Goal: Task Accomplishment & Management: Manage account settings

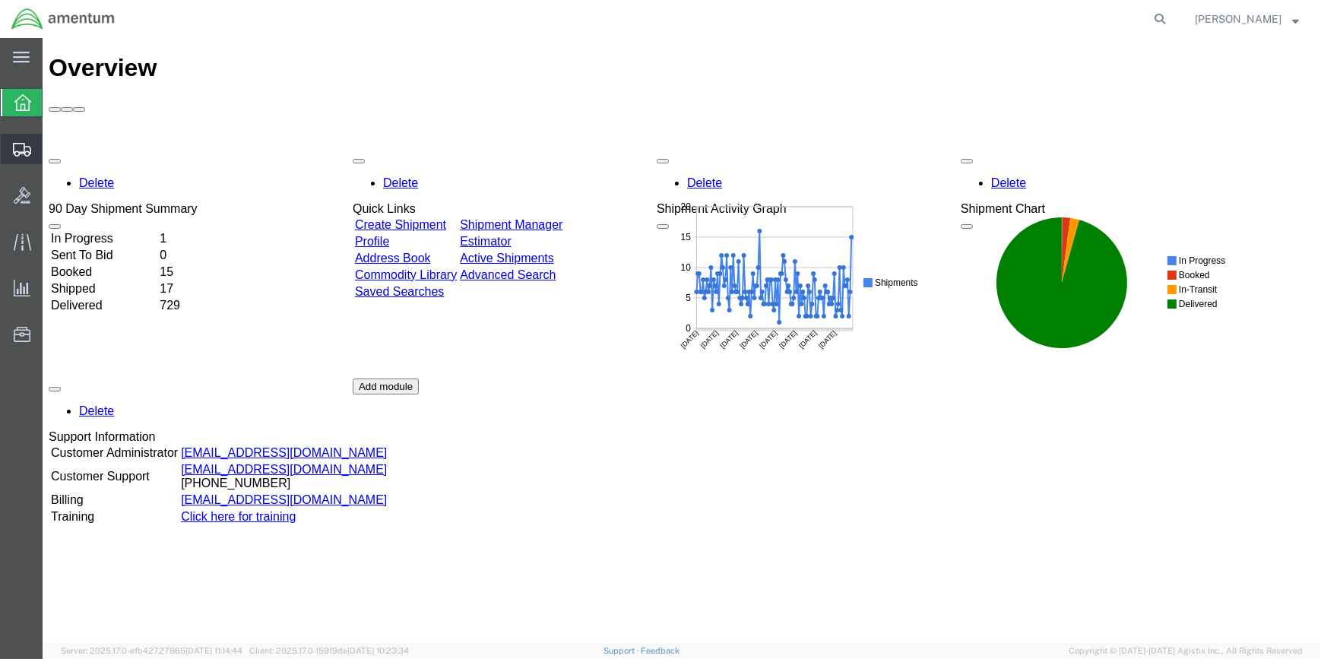
click at [0, 0] on span "Shipment Manager" at bounding box center [0, 0] width 0 height 0
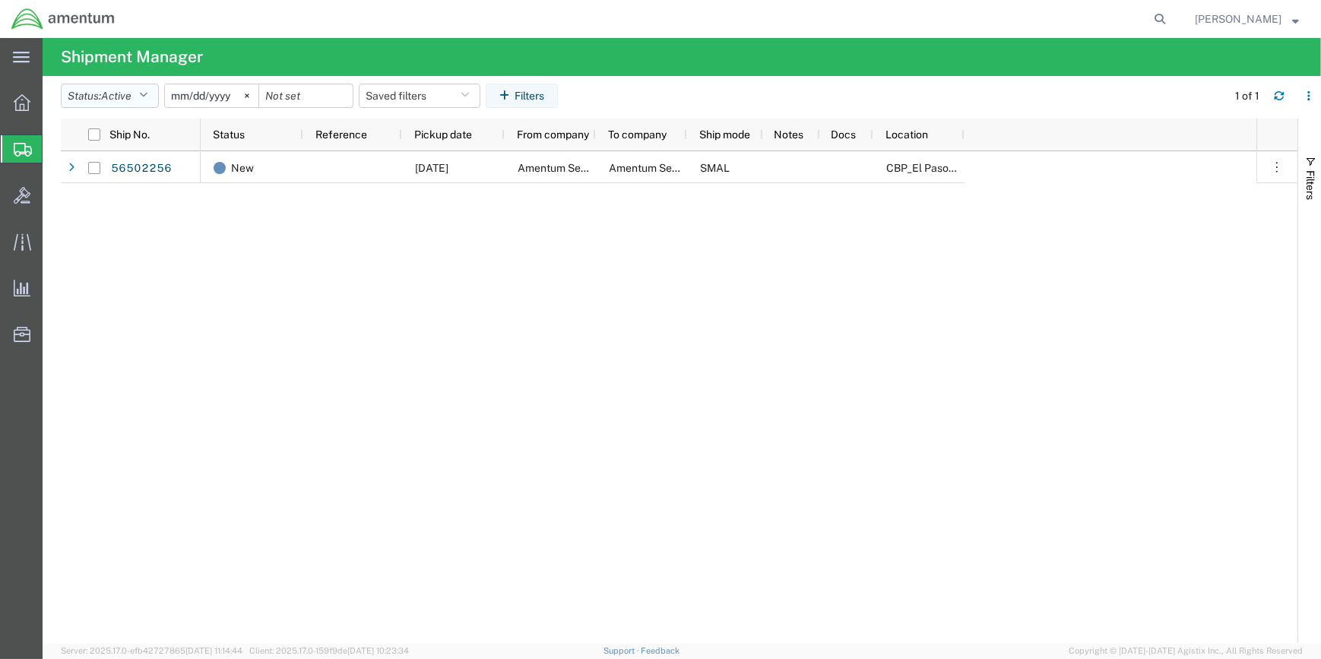
click at [147, 94] on icon "button" at bounding box center [143, 95] width 8 height 11
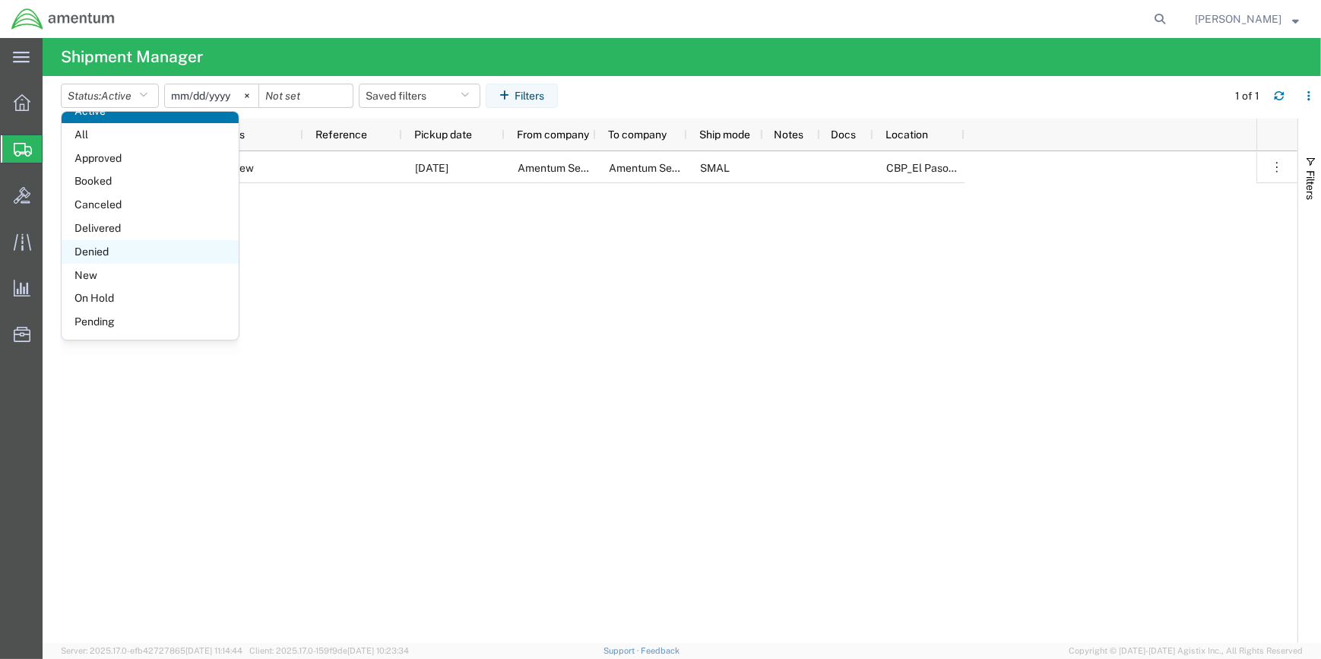
scroll to position [87, 0]
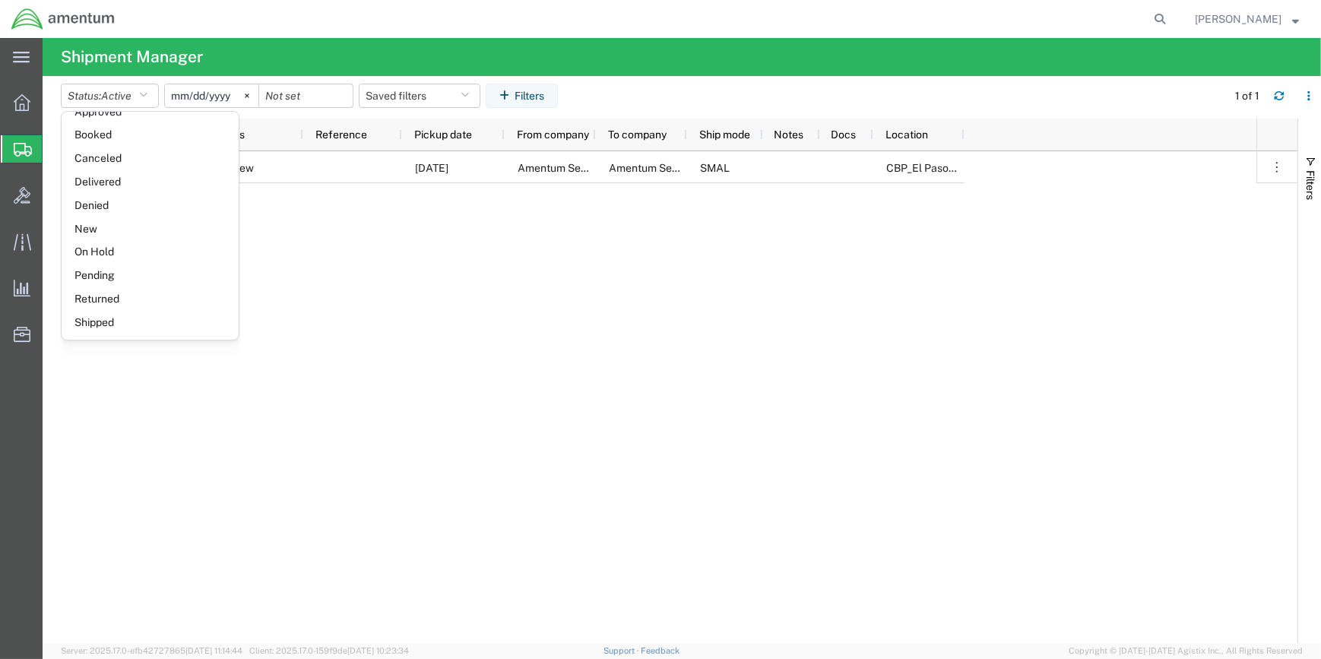
drag, startPoint x: 93, startPoint y: 319, endPoint x: 125, endPoint y: 277, distance: 53.1
click at [96, 313] on span "Shipped" at bounding box center [150, 323] width 177 height 24
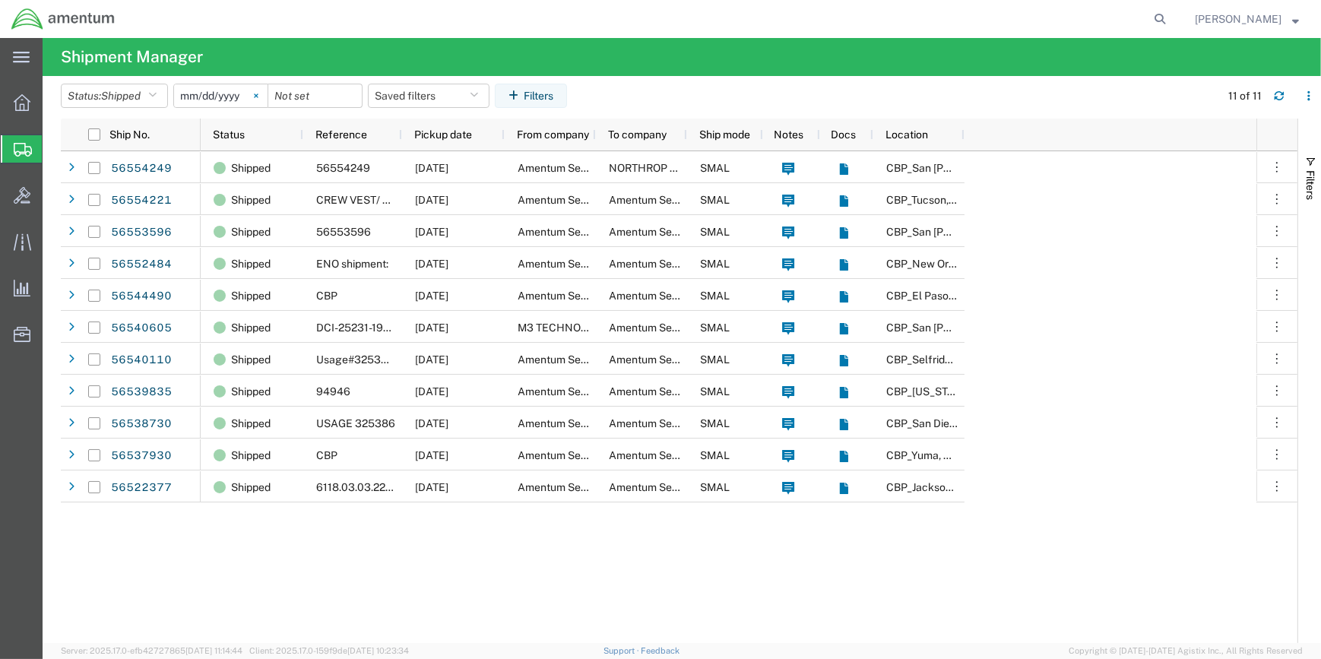
click at [261, 91] on svg-icon at bounding box center [256, 95] width 23 height 23
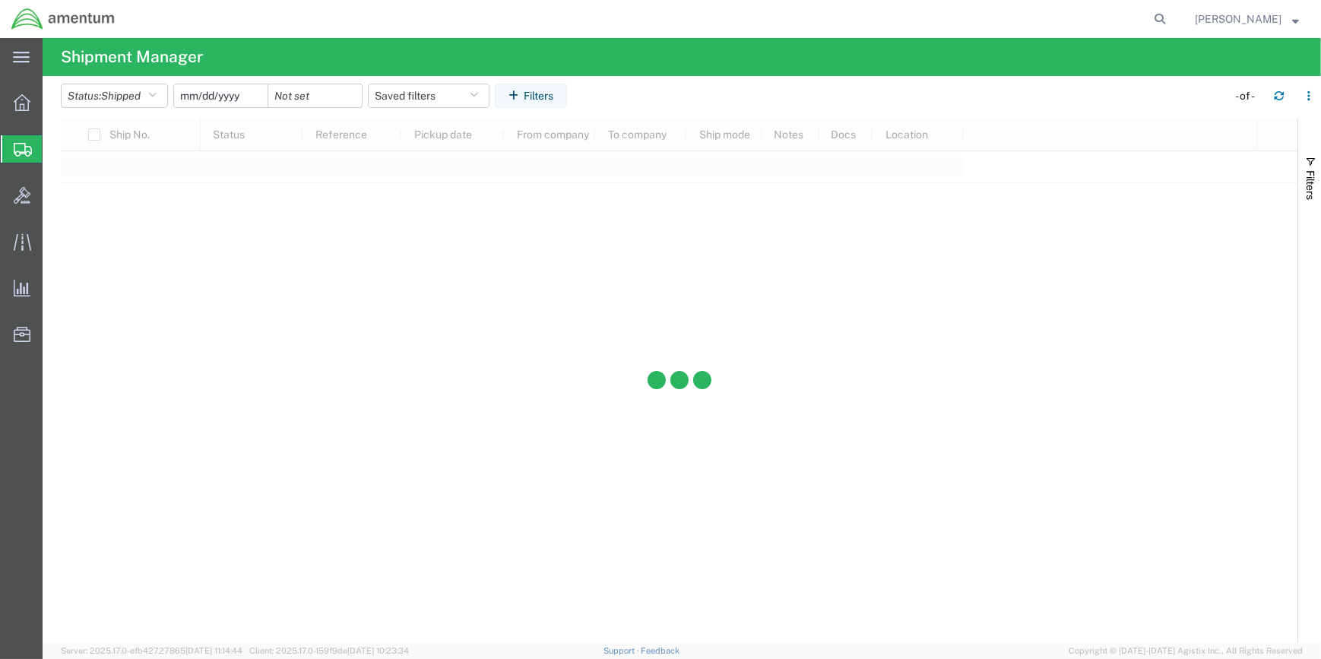
click at [202, 94] on input "date" at bounding box center [221, 95] width 94 height 23
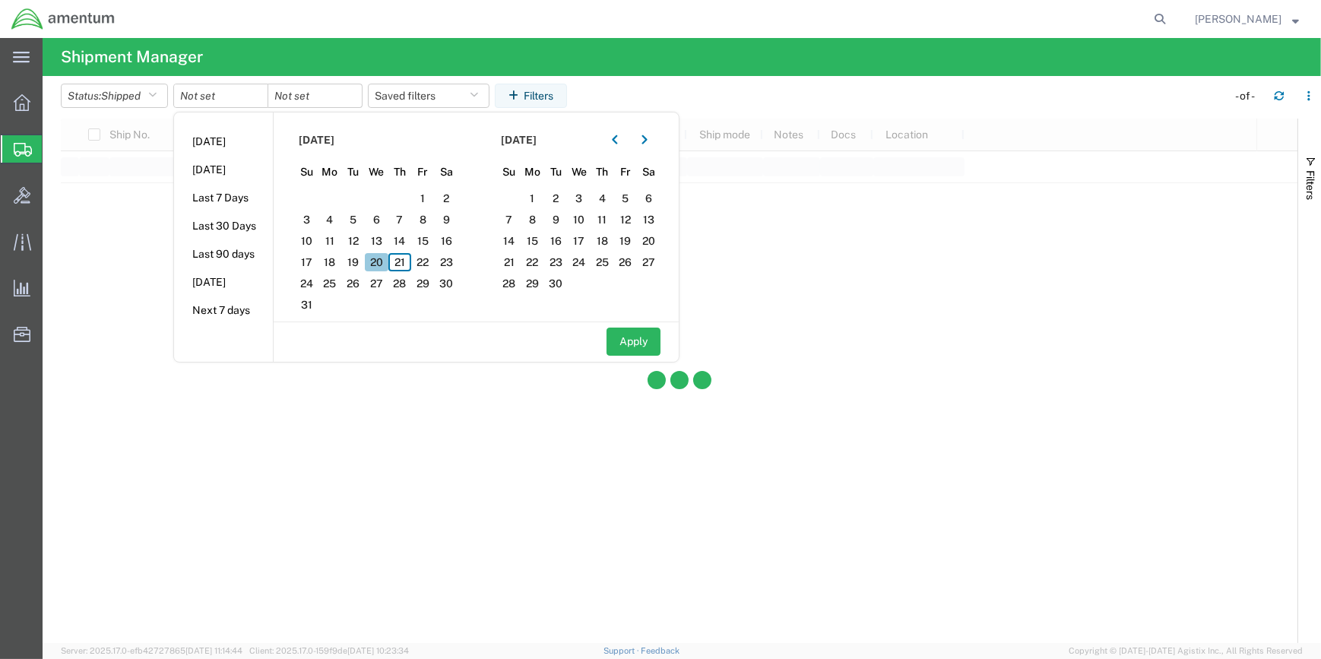
click at [379, 262] on span "20" at bounding box center [377, 262] width 24 height 18
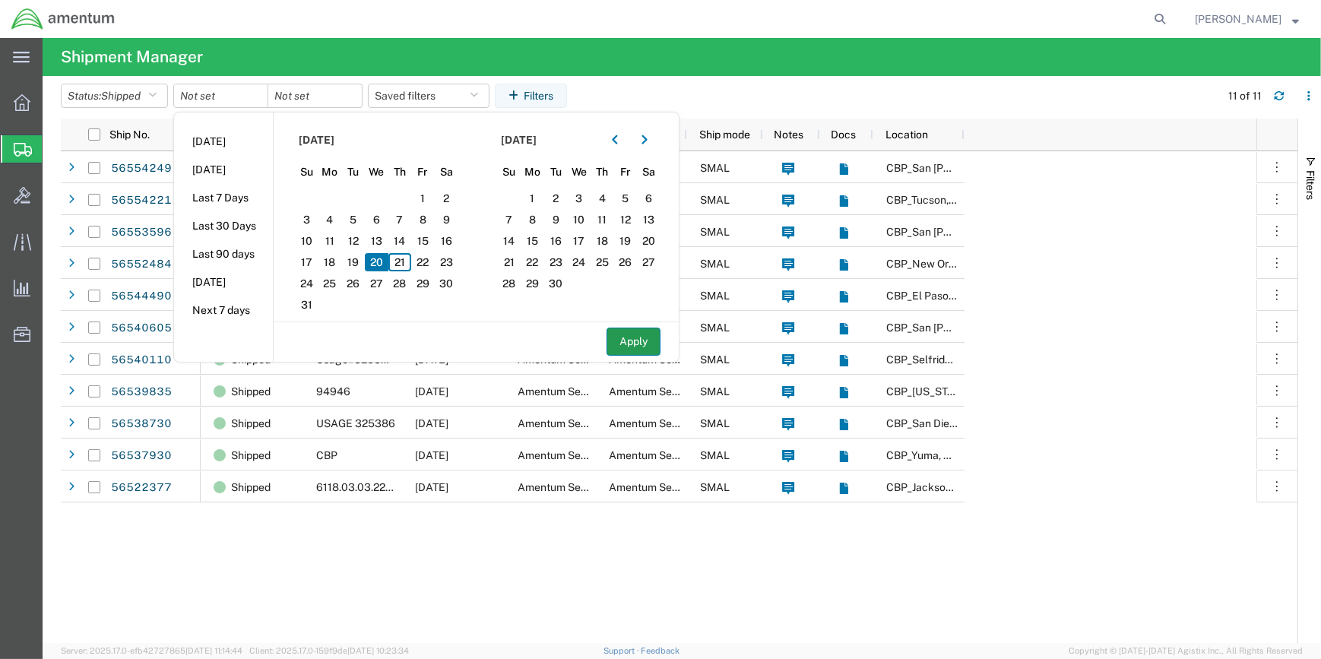
click at [632, 338] on button "Apply" at bounding box center [634, 342] width 54 height 28
type input "2025-08-20"
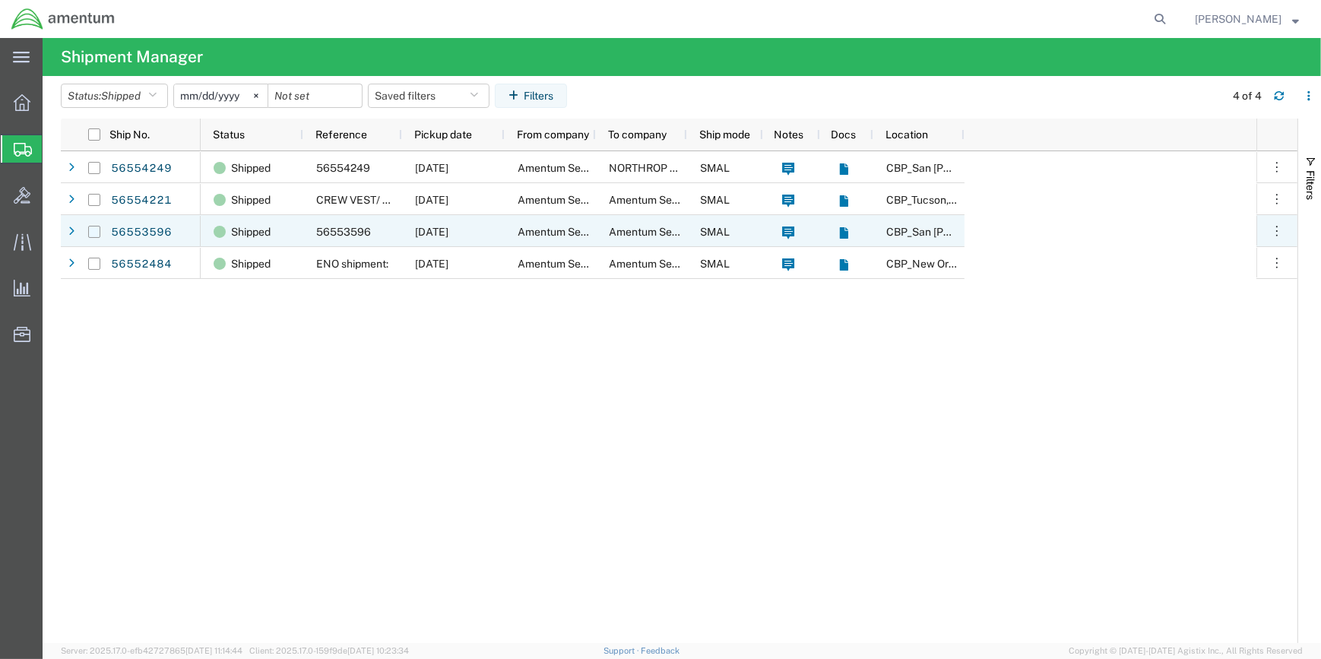
click at [96, 230] on input "Press Space to toggle row selection (unchecked)" at bounding box center [94, 232] width 12 height 12
checkbox input "true"
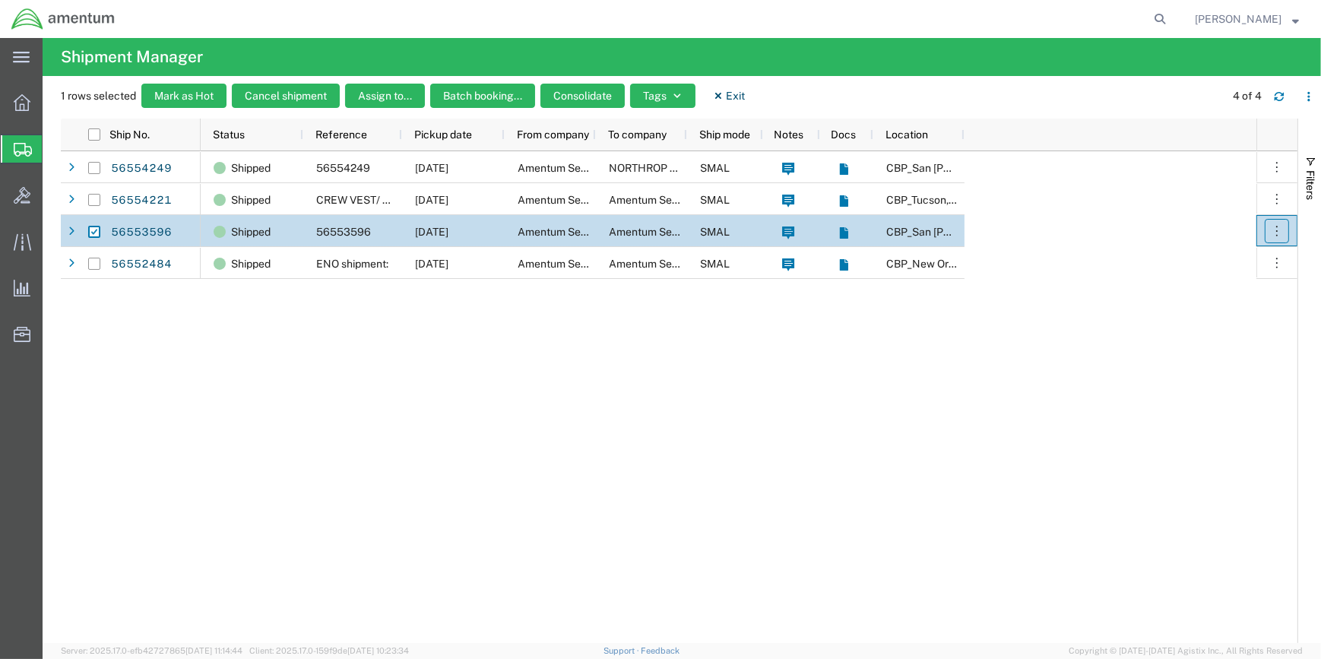
click at [1285, 232] on button "button" at bounding box center [1277, 231] width 24 height 24
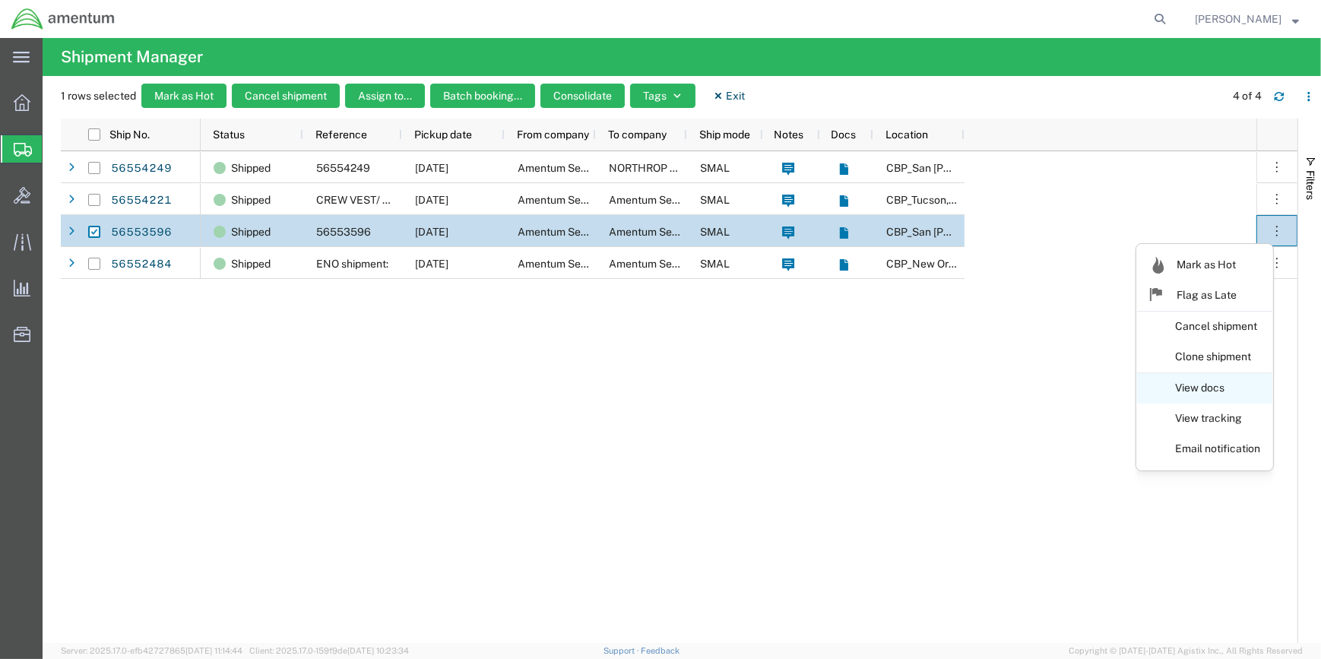
click at [1197, 385] on link "View docs" at bounding box center [1204, 388] width 135 height 27
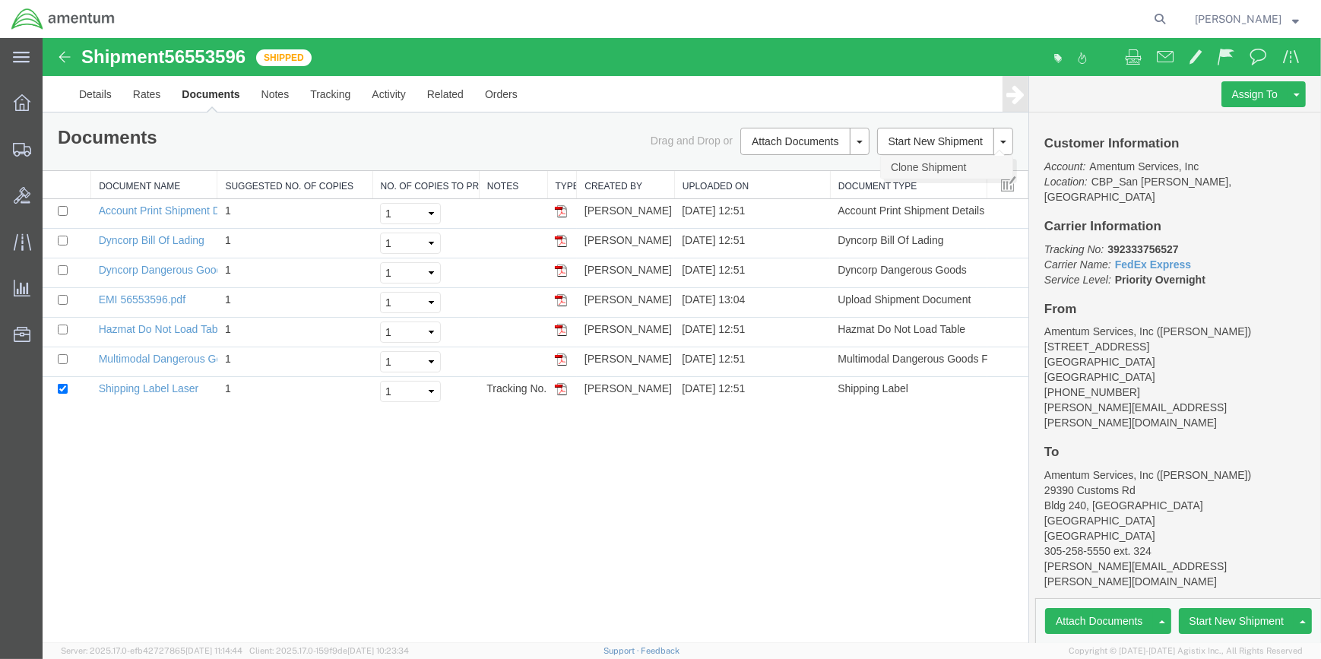
click at [937, 164] on link "Clone Shipment" at bounding box center [947, 167] width 132 height 23
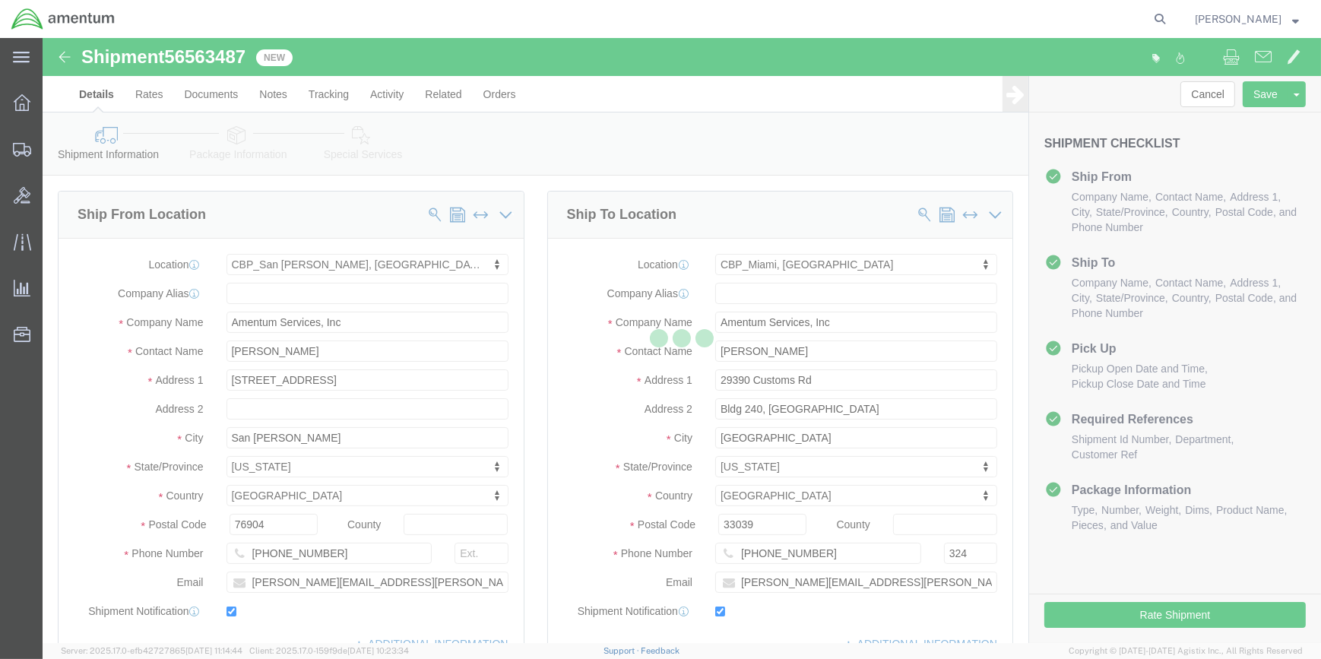
select select "49914"
select select "49931"
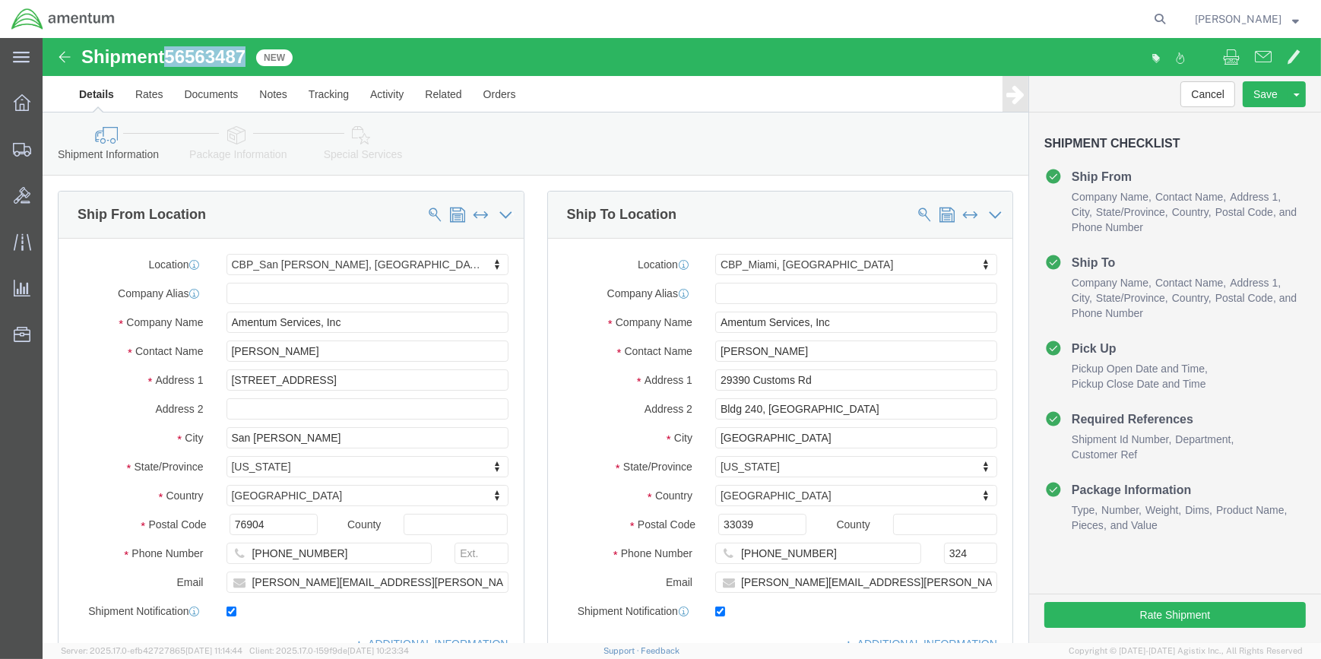
drag, startPoint x: 128, startPoint y: 17, endPoint x: 208, endPoint y: 27, distance: 80.4
click div "Shipment 56563487 New"
drag, startPoint x: 208, startPoint y: 27, endPoint x: 189, endPoint y: 21, distance: 20.0
copy span "56563487"
click icon
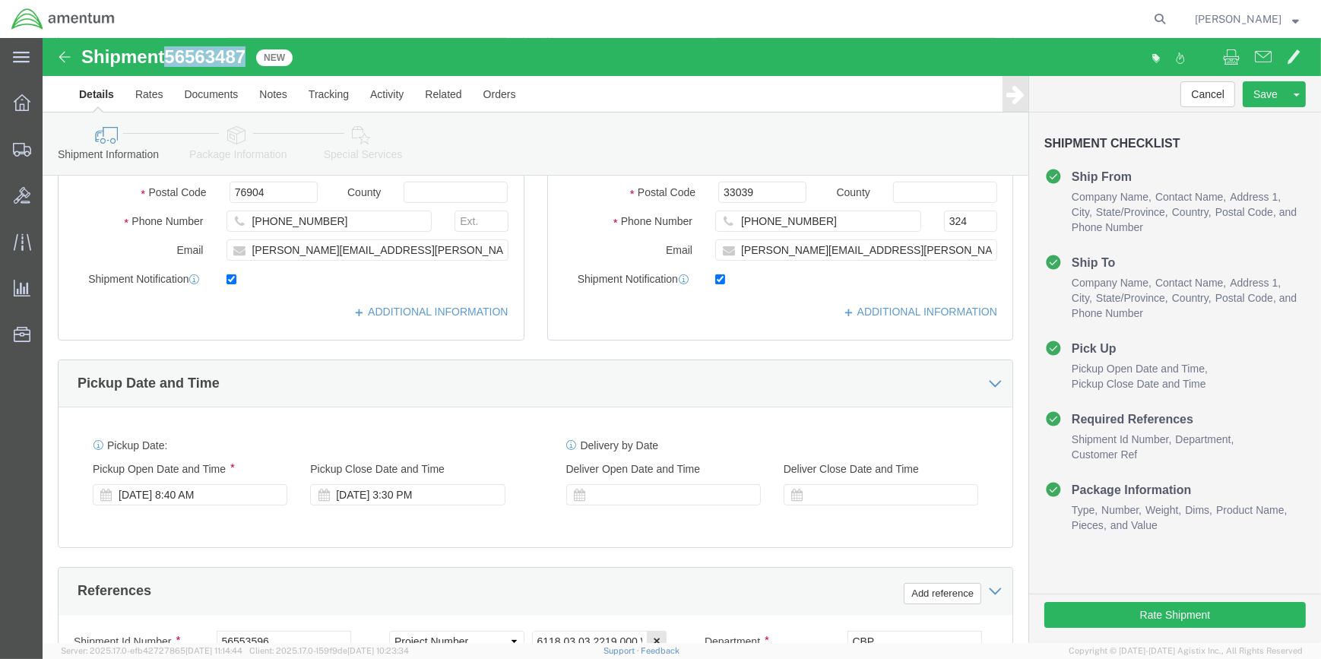
scroll to position [553, 0]
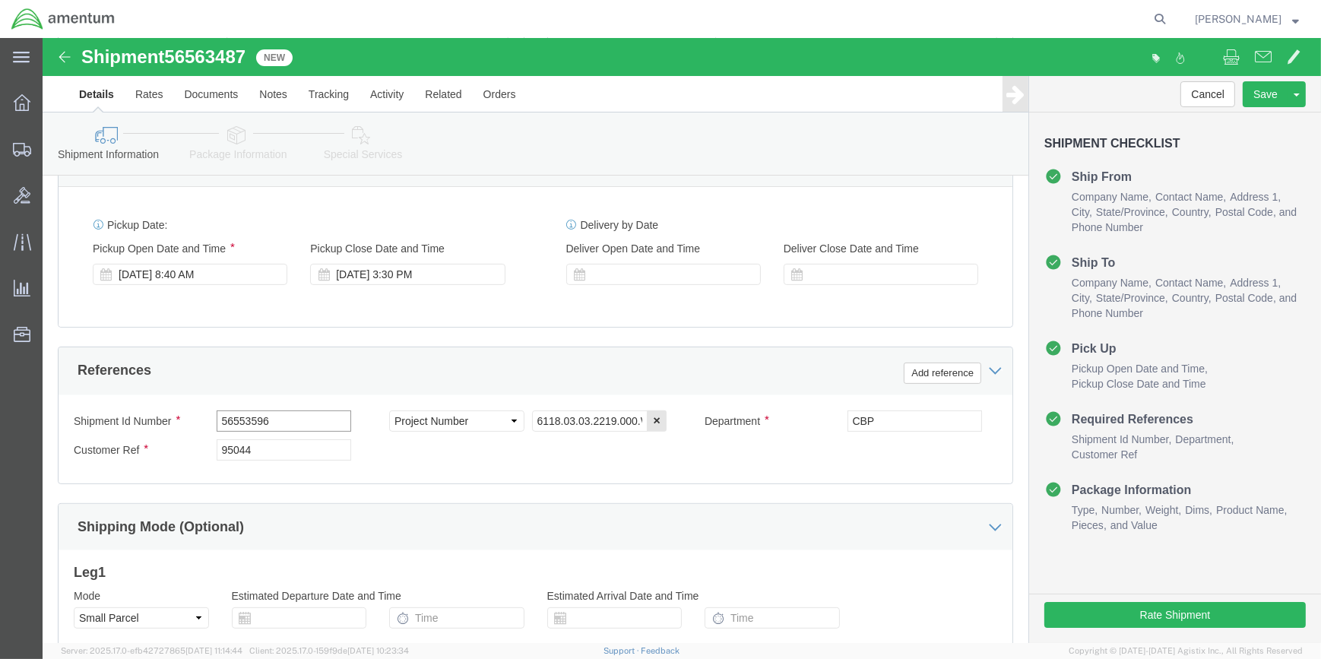
click input "56553596"
type input "5"
paste input "56563487"
type input "56563487"
click input "95044"
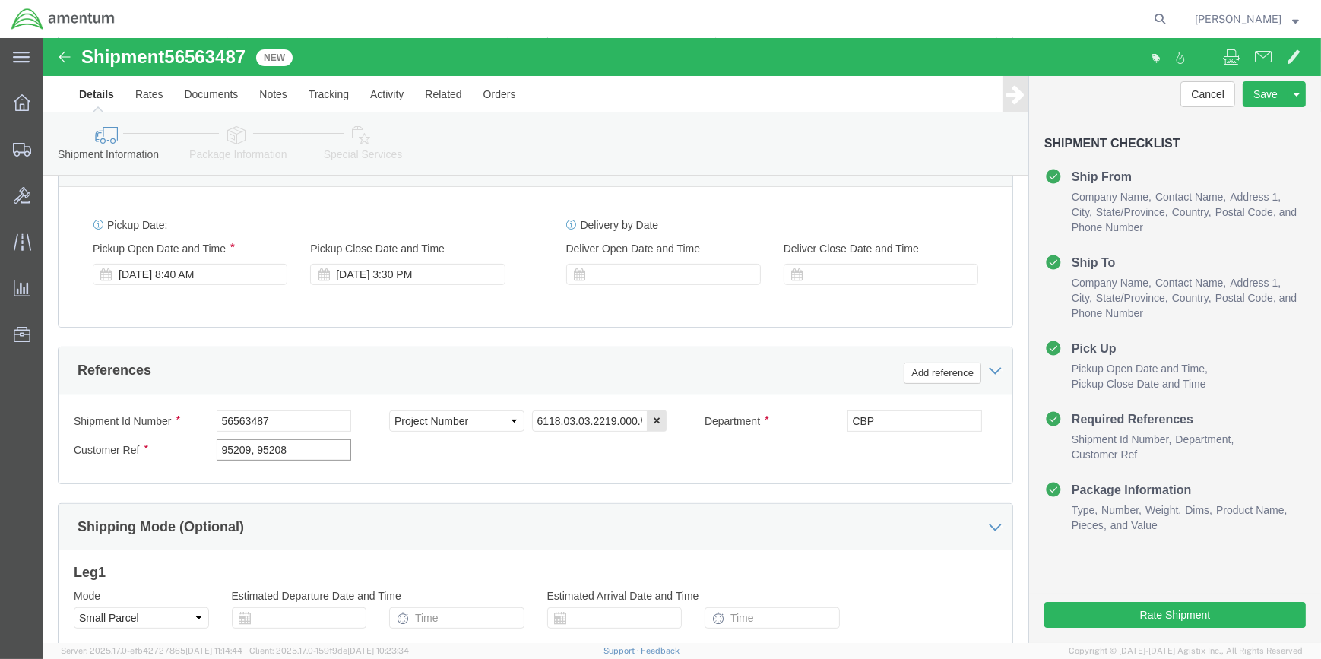
type input "95209, 95208"
click icon
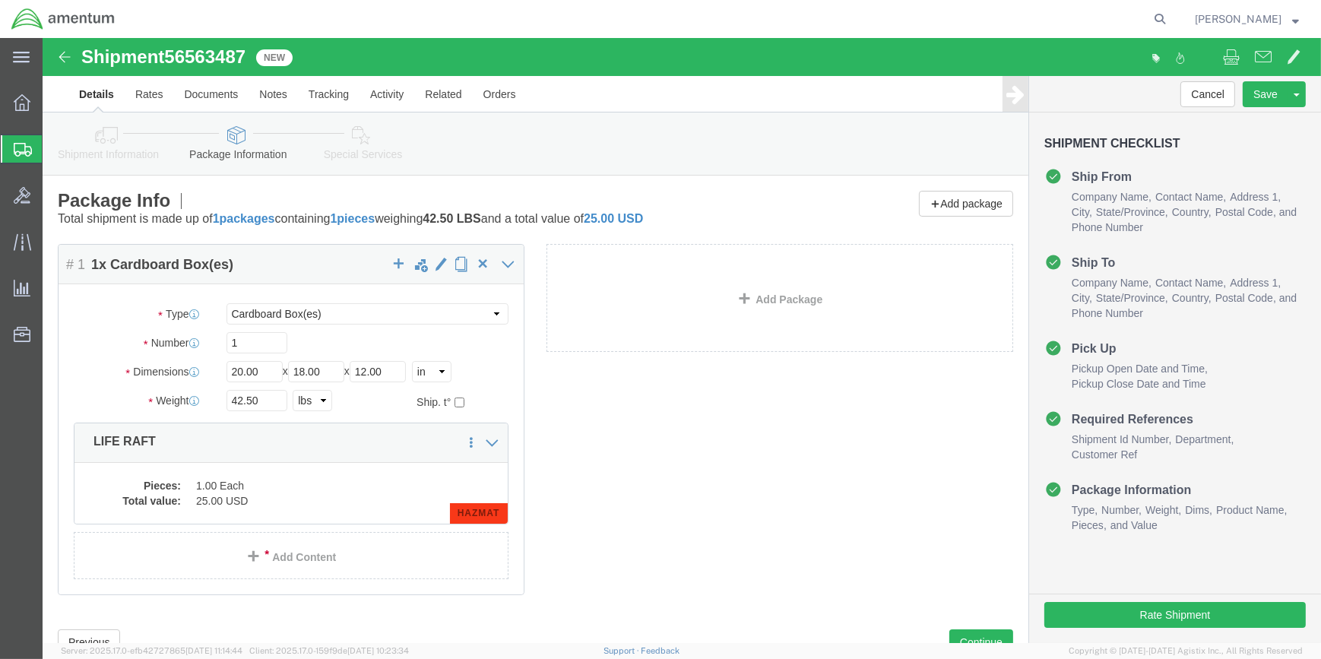
click icon
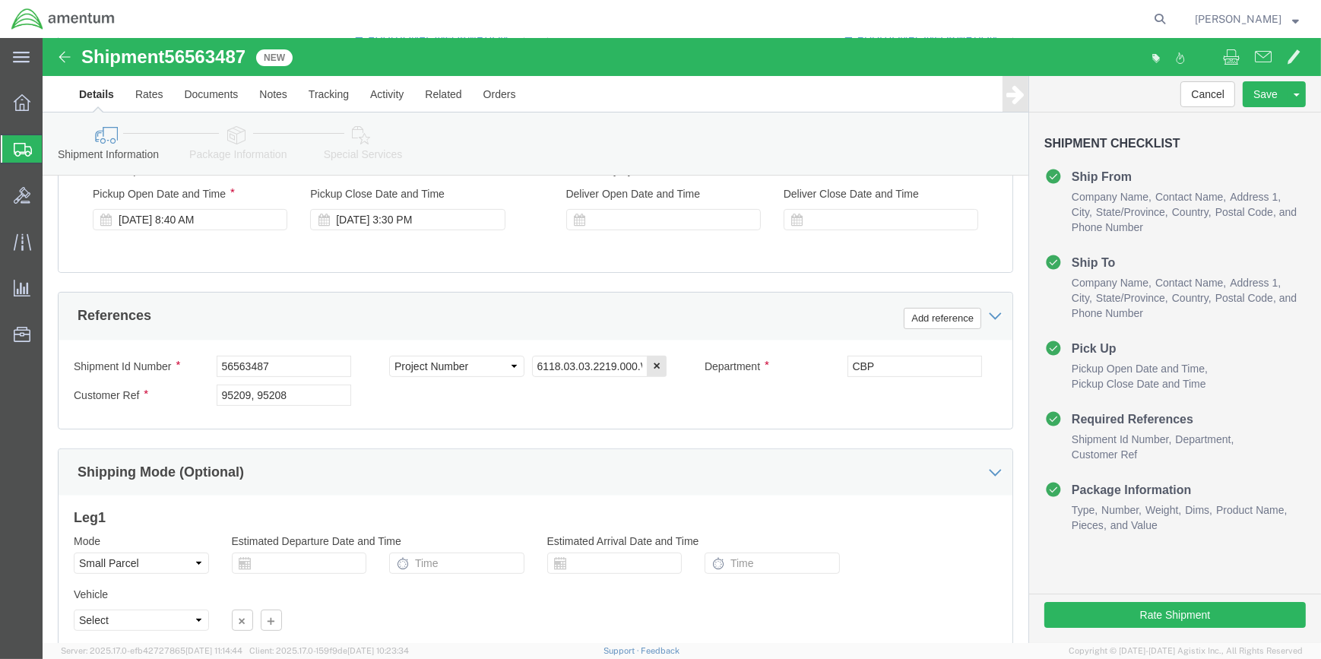
scroll to position [728, 0]
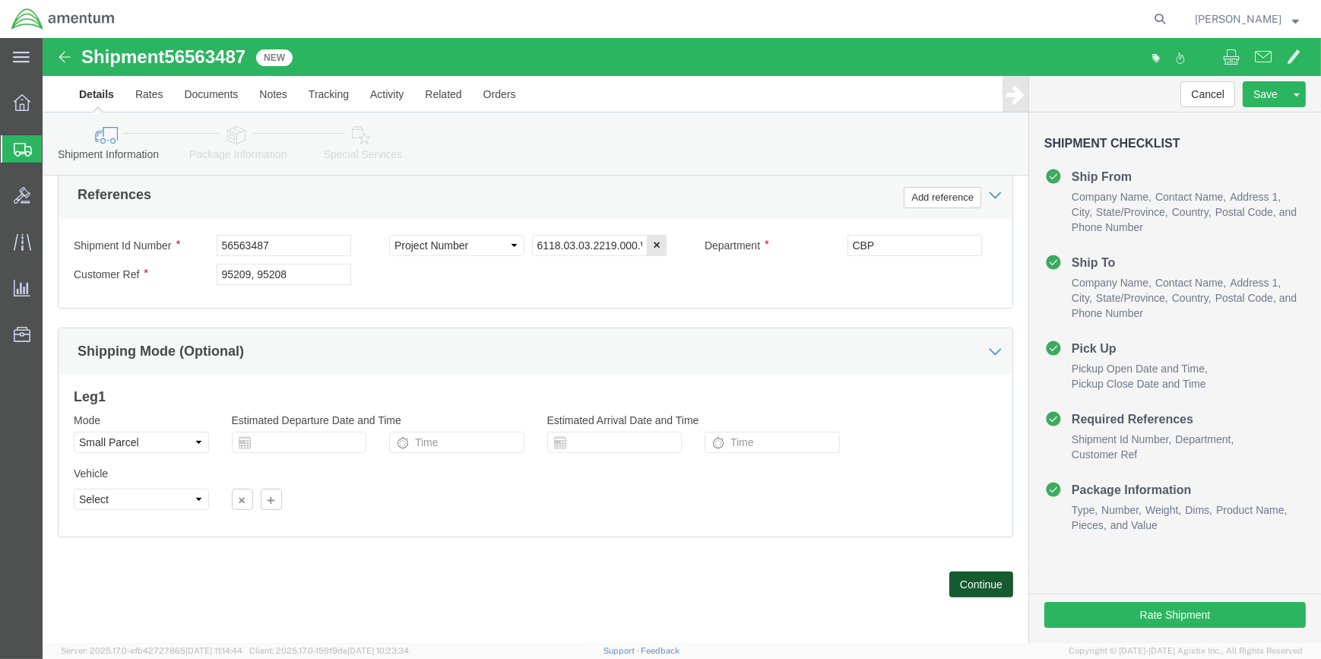
click button "Continue"
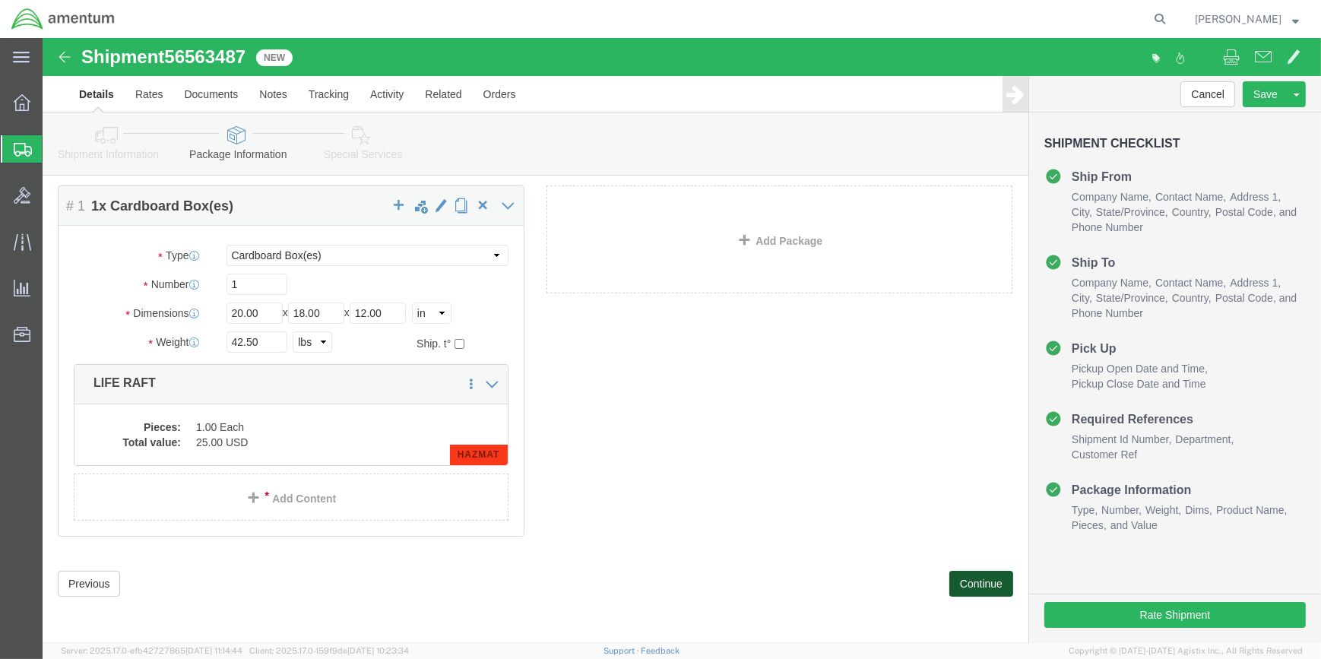
scroll to position [57, 0]
click input "20.00"
type input "2"
type input "18"
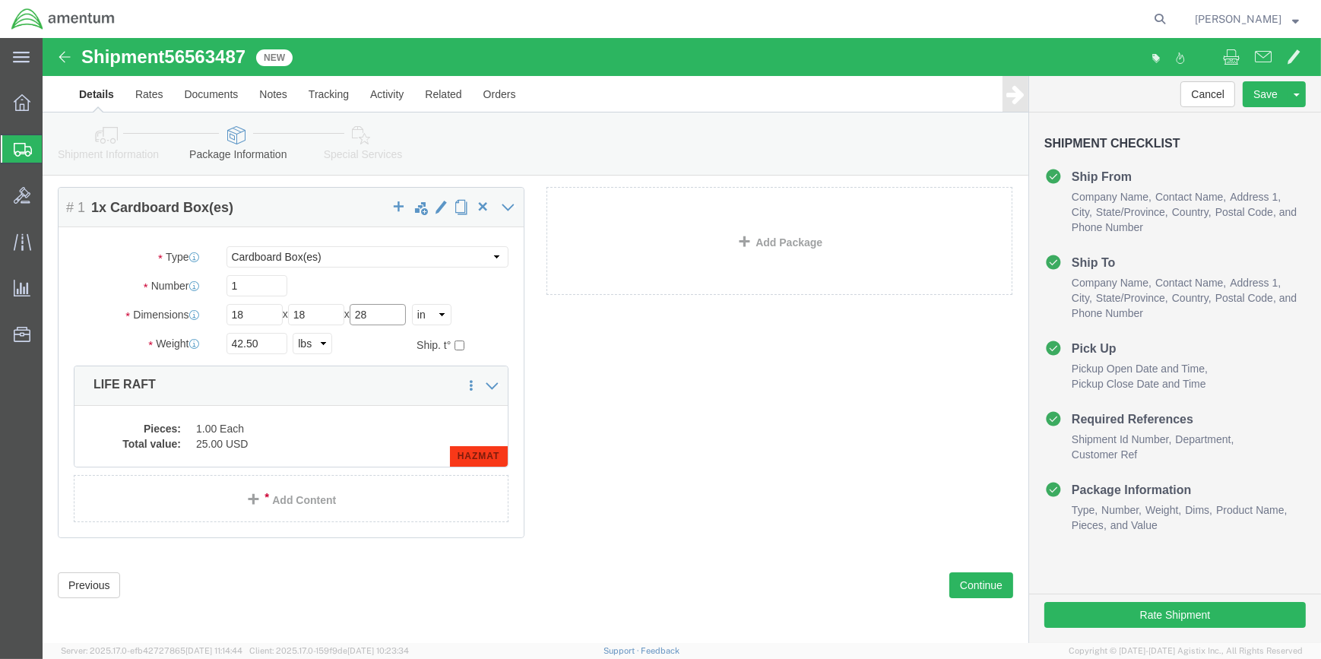
type input "28"
drag, startPoint x: 221, startPoint y: 309, endPoint x: 230, endPoint y: 298, distance: 14.6
click input "42.50"
type input "4"
type input "65.5"
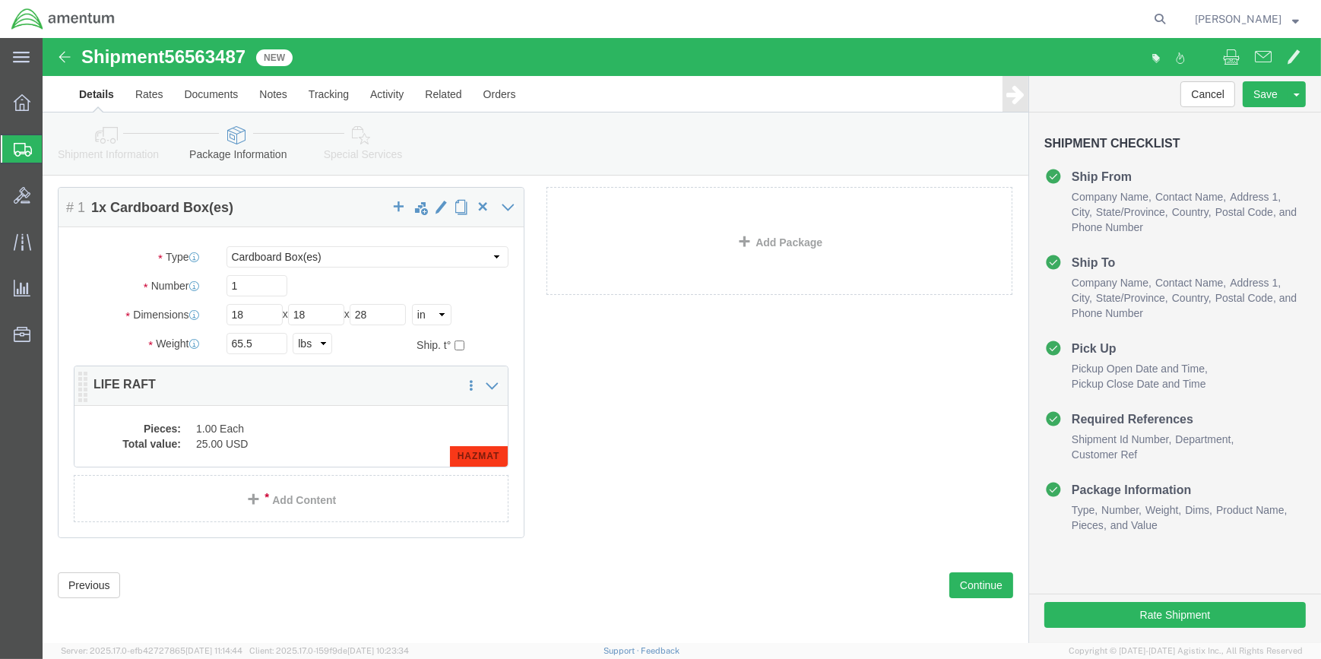
click dd "1.00 Each"
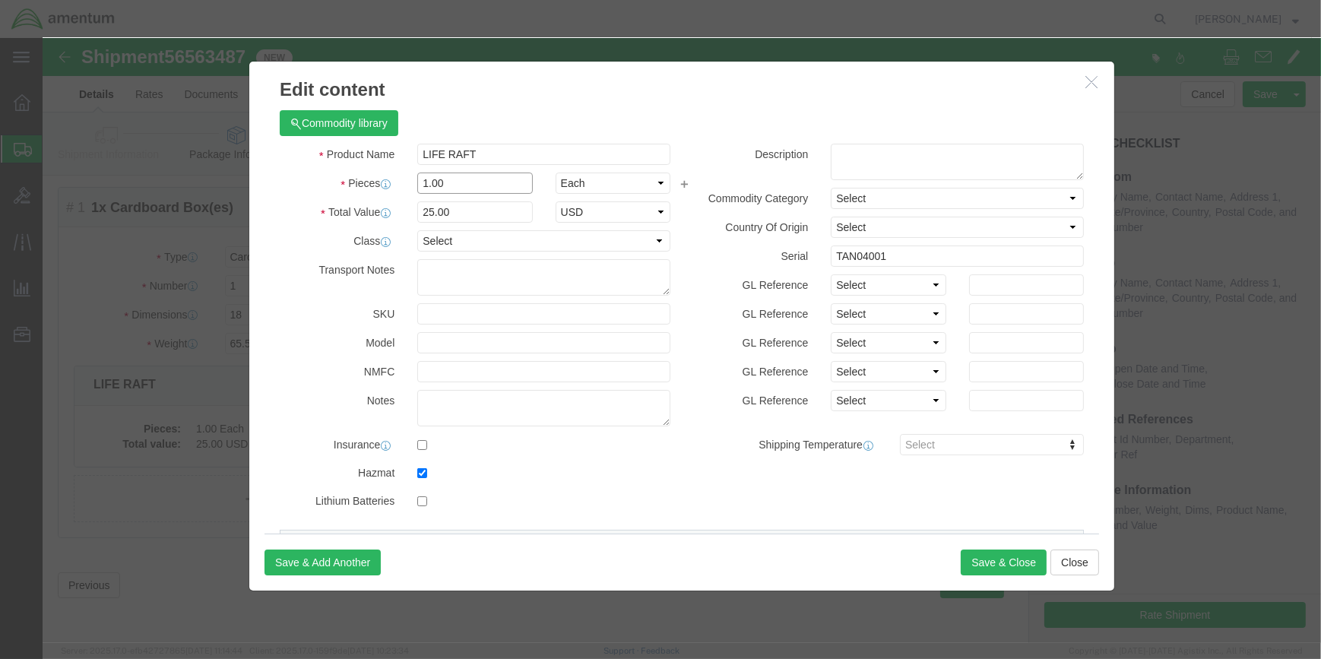
click input "1.00"
type input "1"
type input "2"
type input "50"
click input "50"
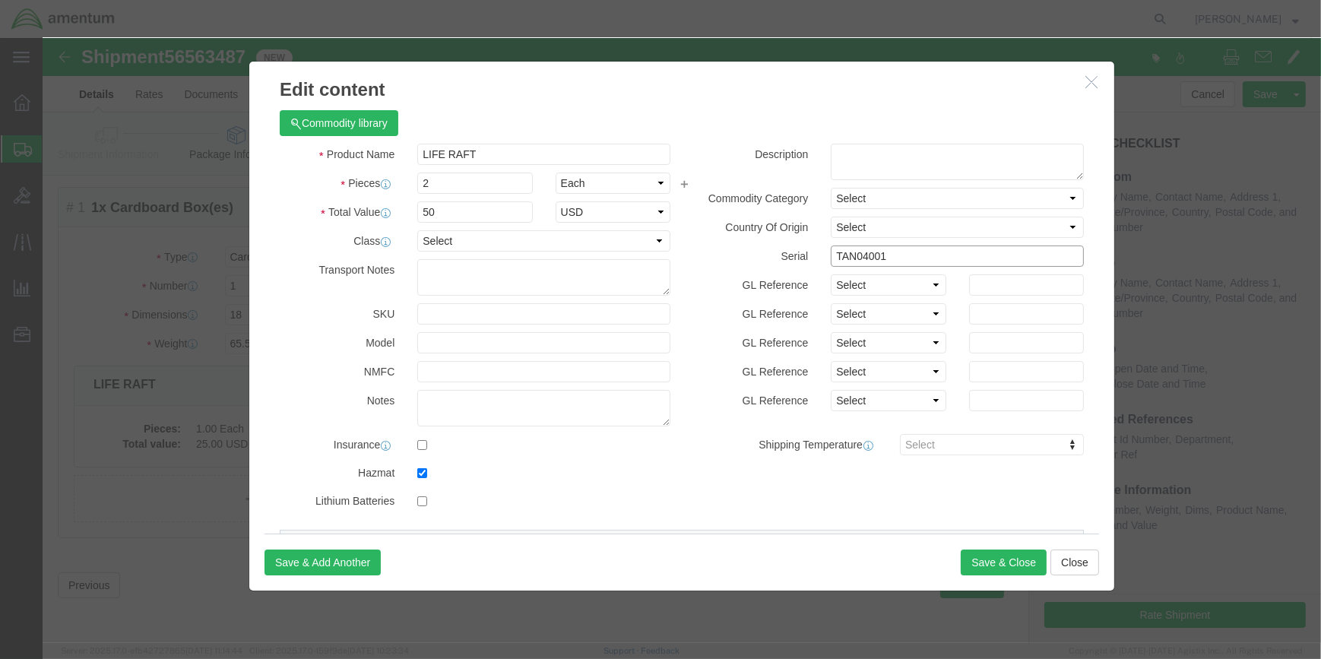
click input "TAN04001"
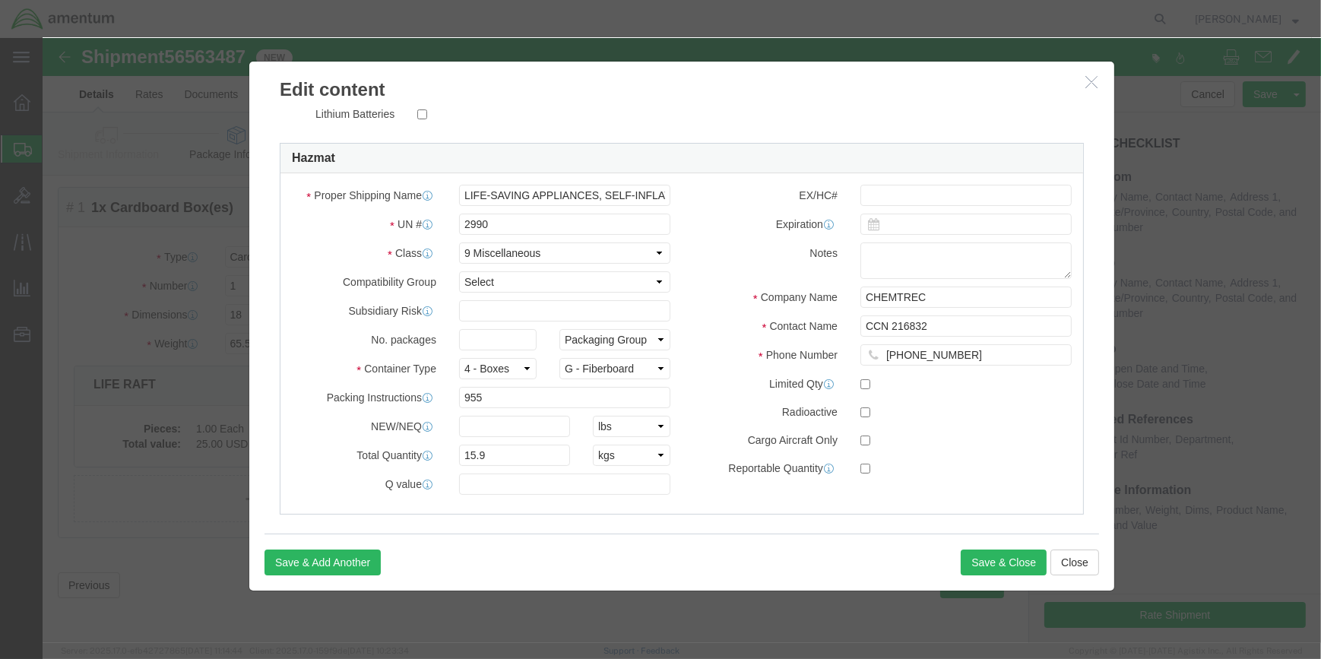
scroll to position [401, 0]
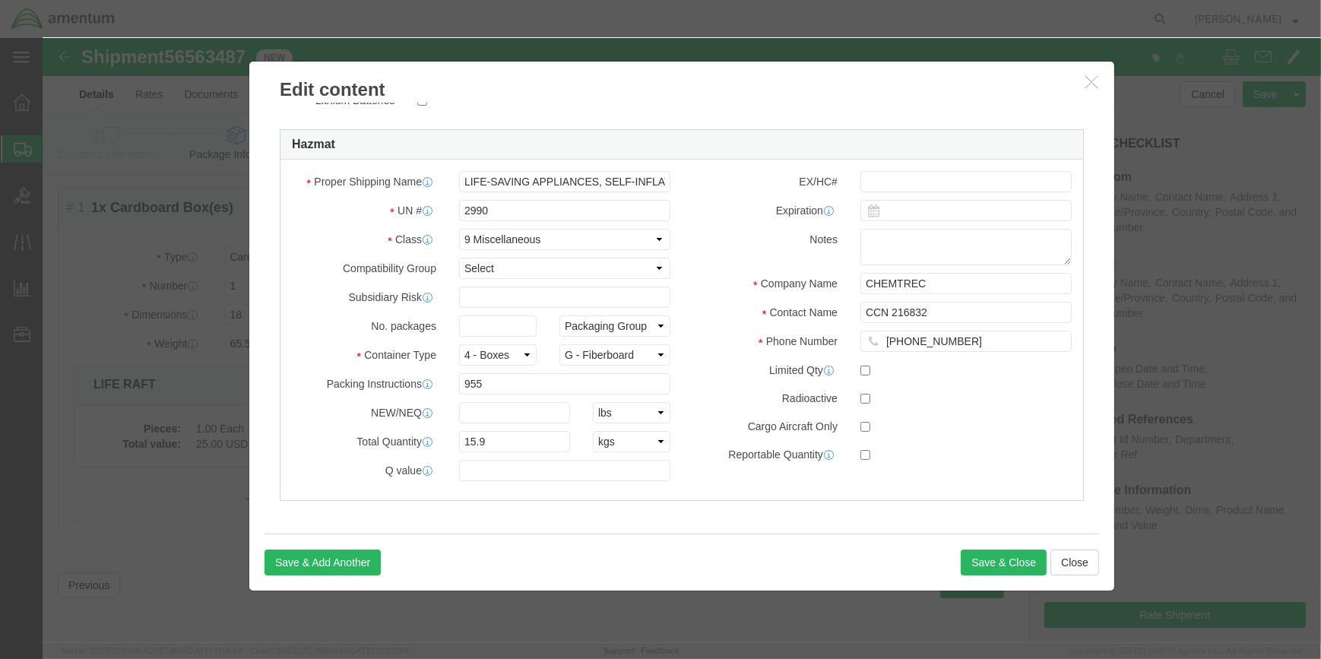
type input "TAGO4010, AF05017"
click input "15.9"
type input "1"
type input "65.5"
click button "Save & Close"
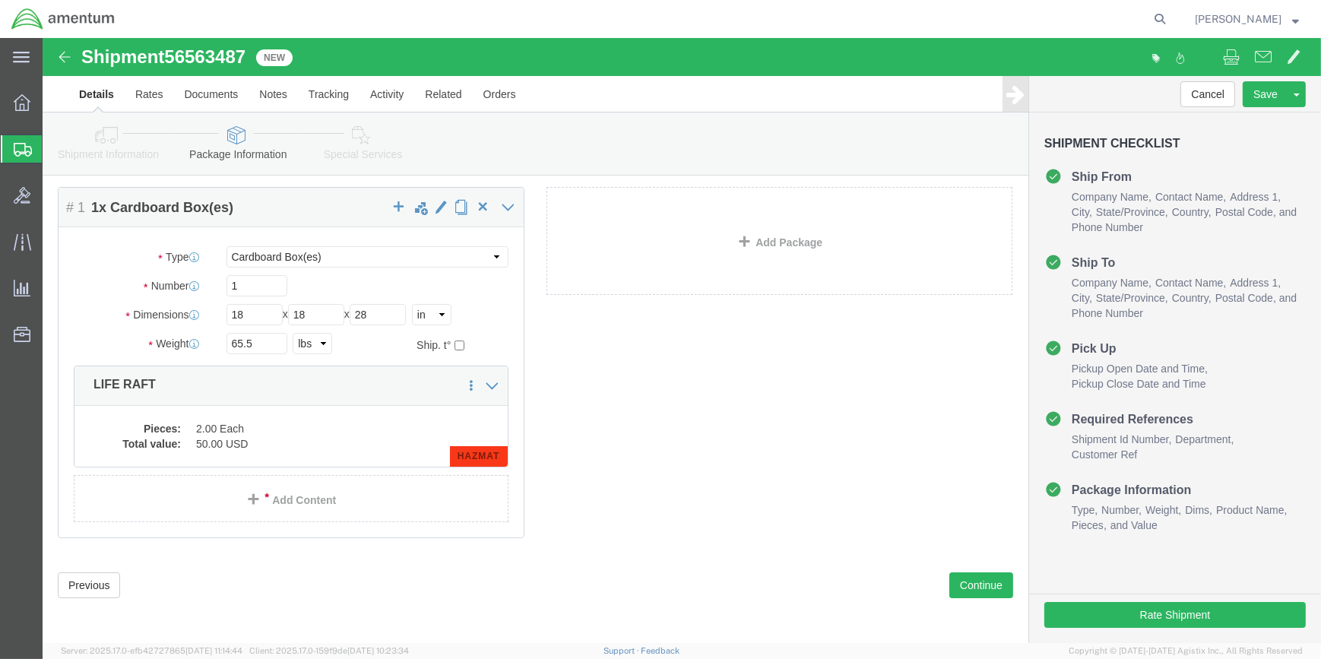
click icon
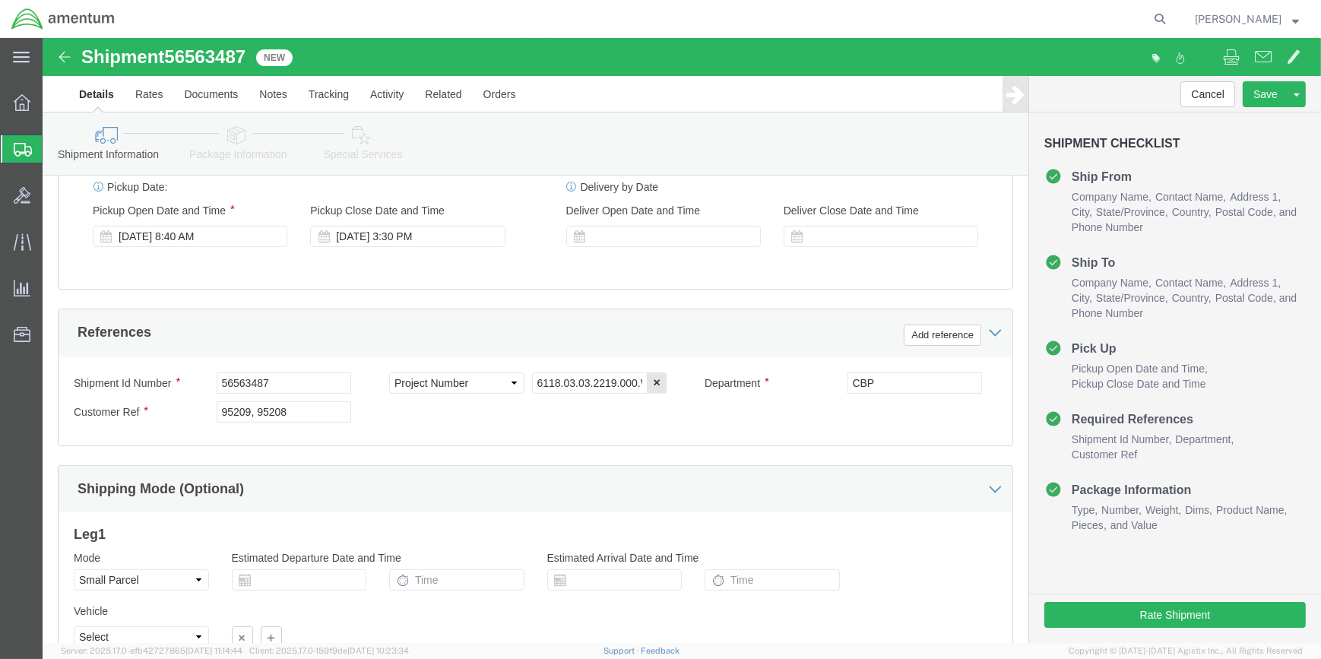
scroll to position [452, 0]
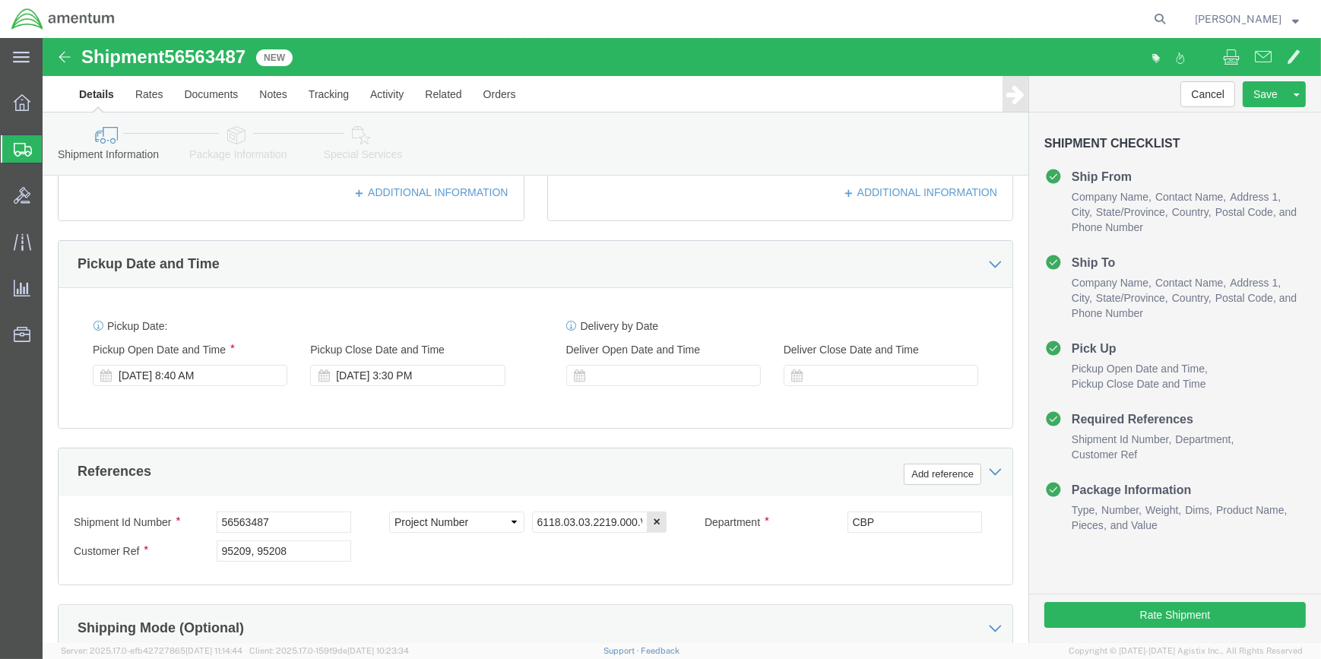
click icon
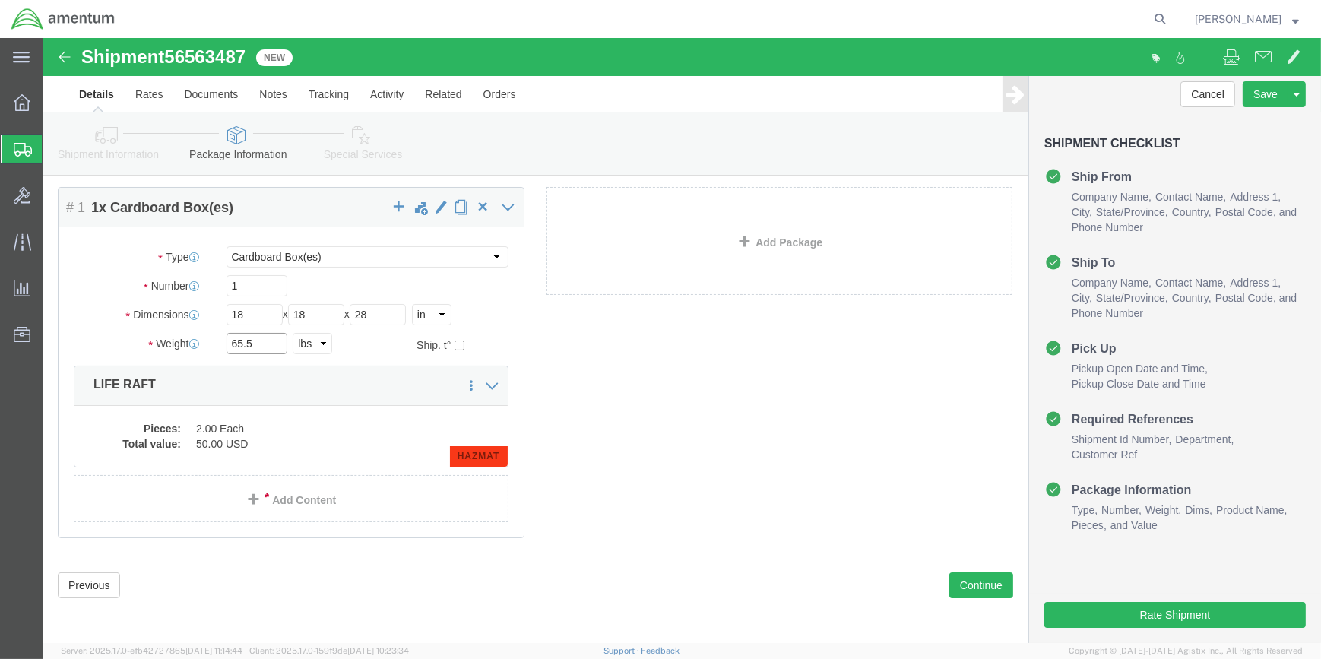
drag, startPoint x: 209, startPoint y: 301, endPoint x: 224, endPoint y: 298, distance: 15.5
click input "65.5"
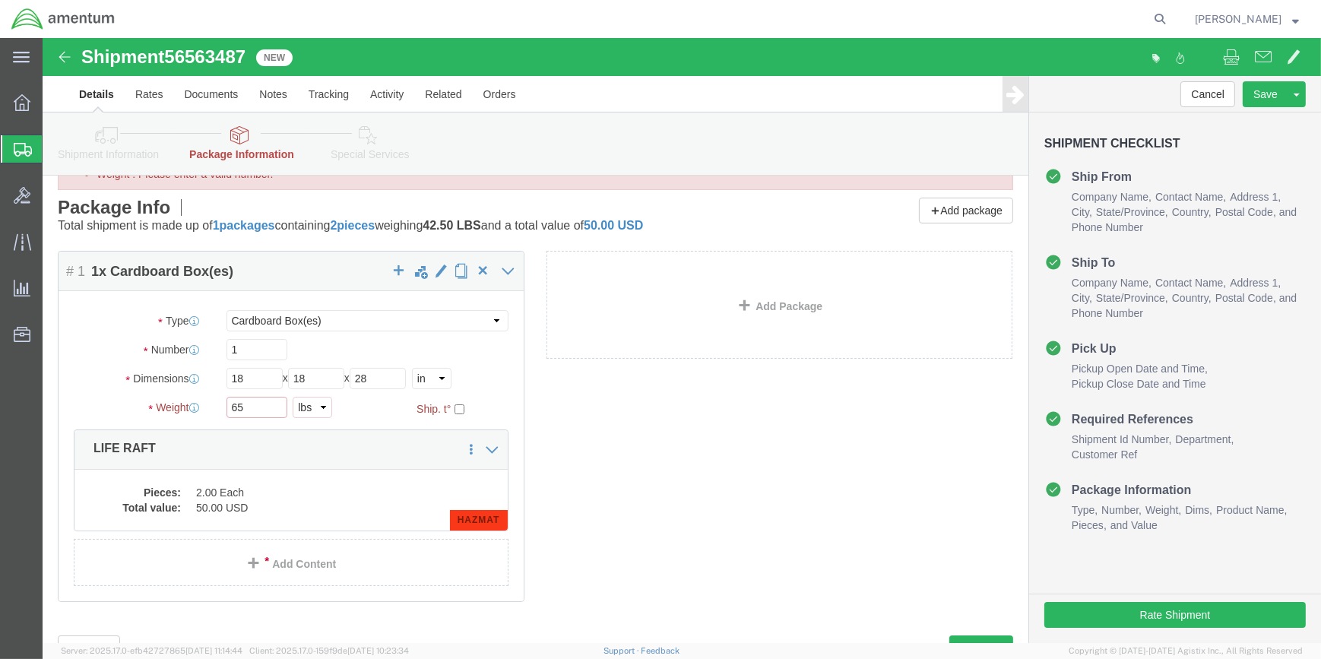
type input "6"
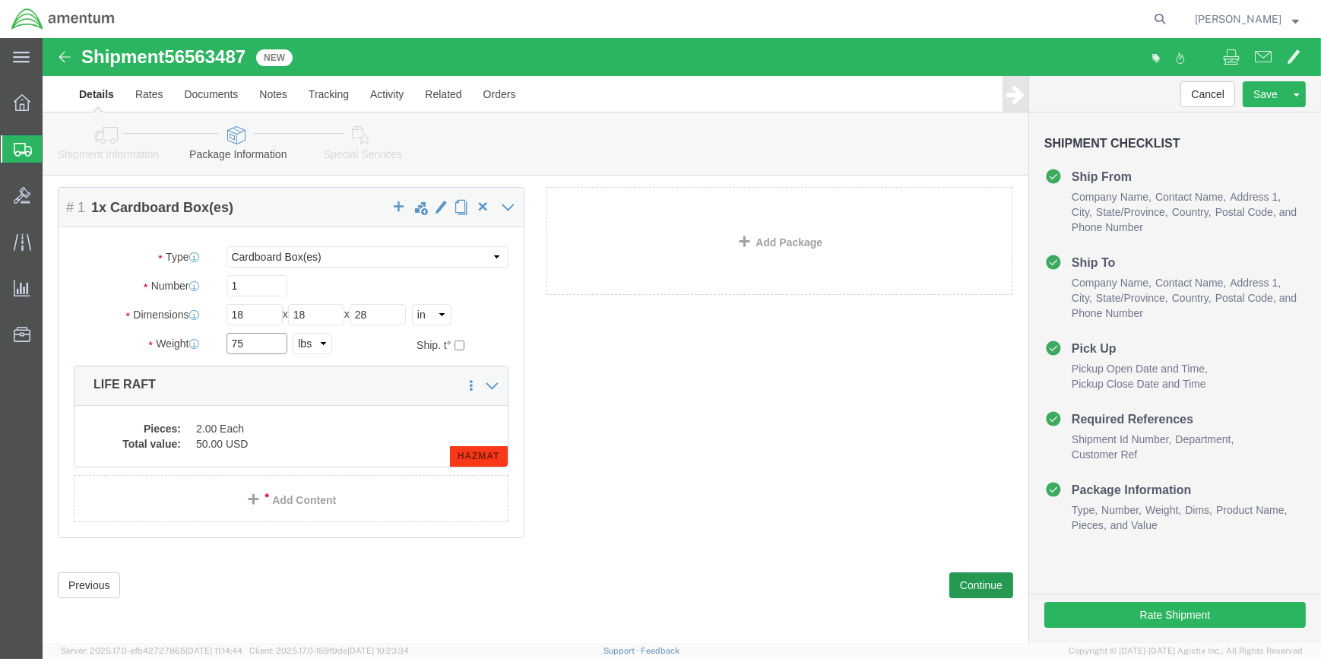
type input "75"
click button "Continue"
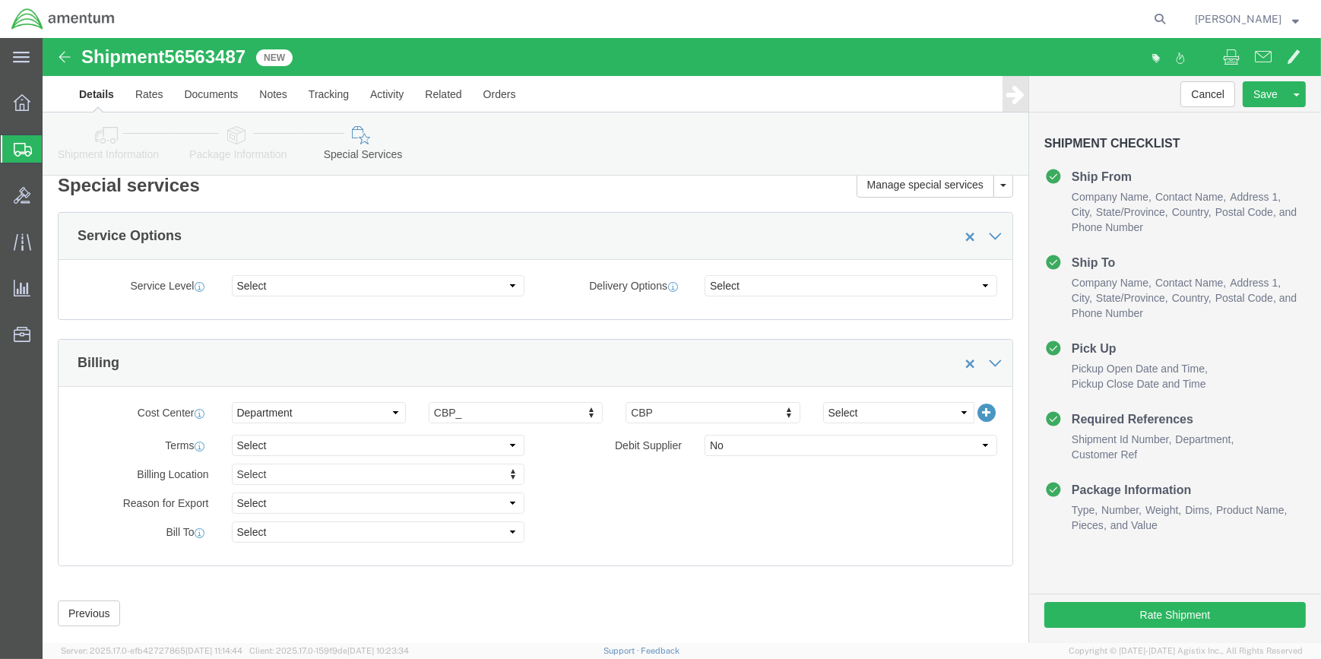
scroll to position [0, 0]
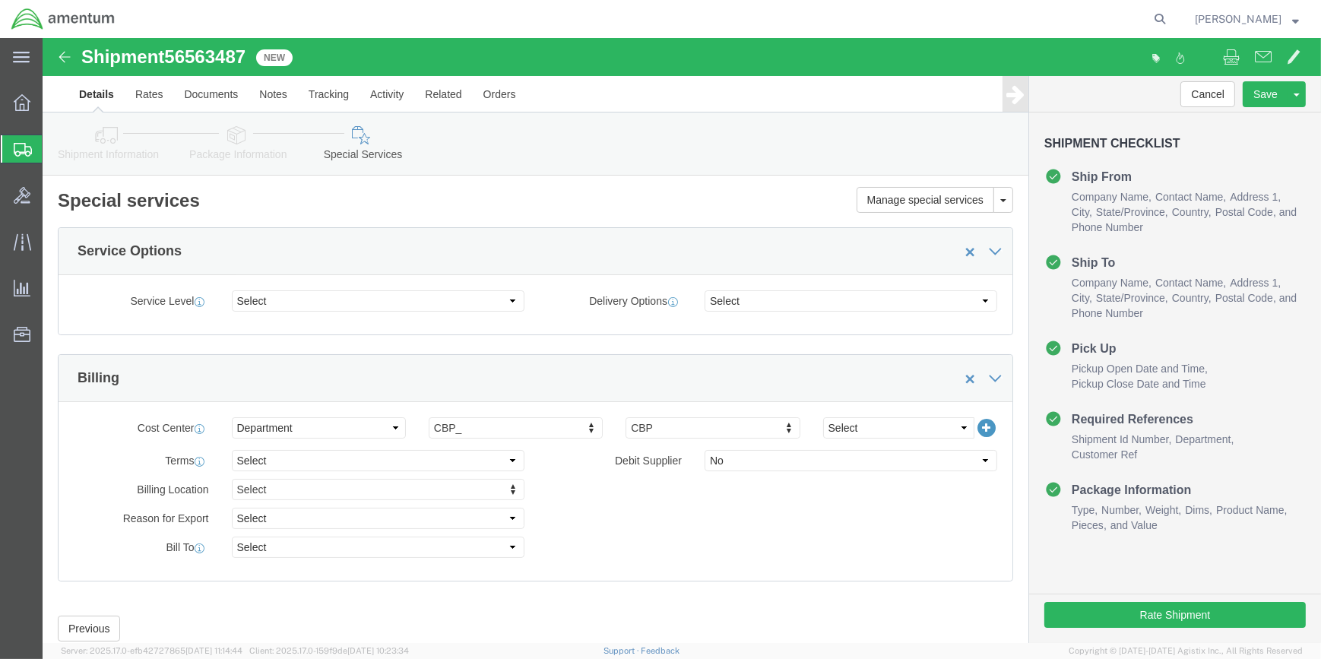
click icon
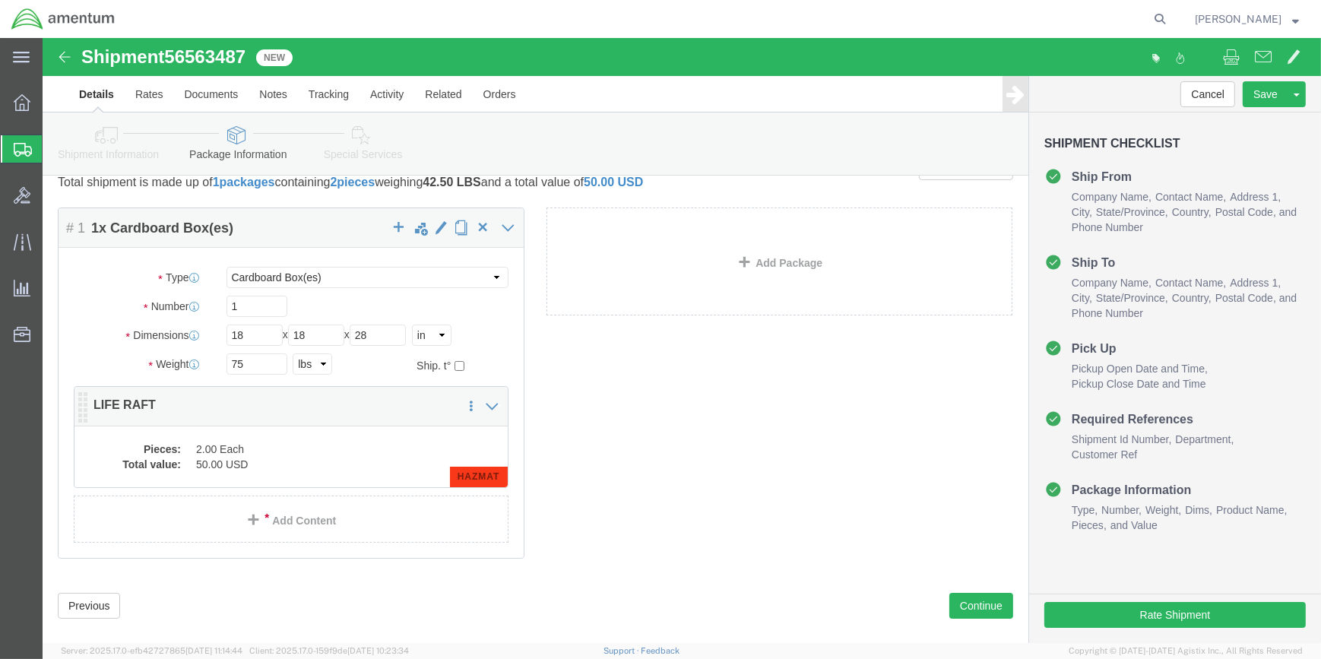
scroll to position [57, 0]
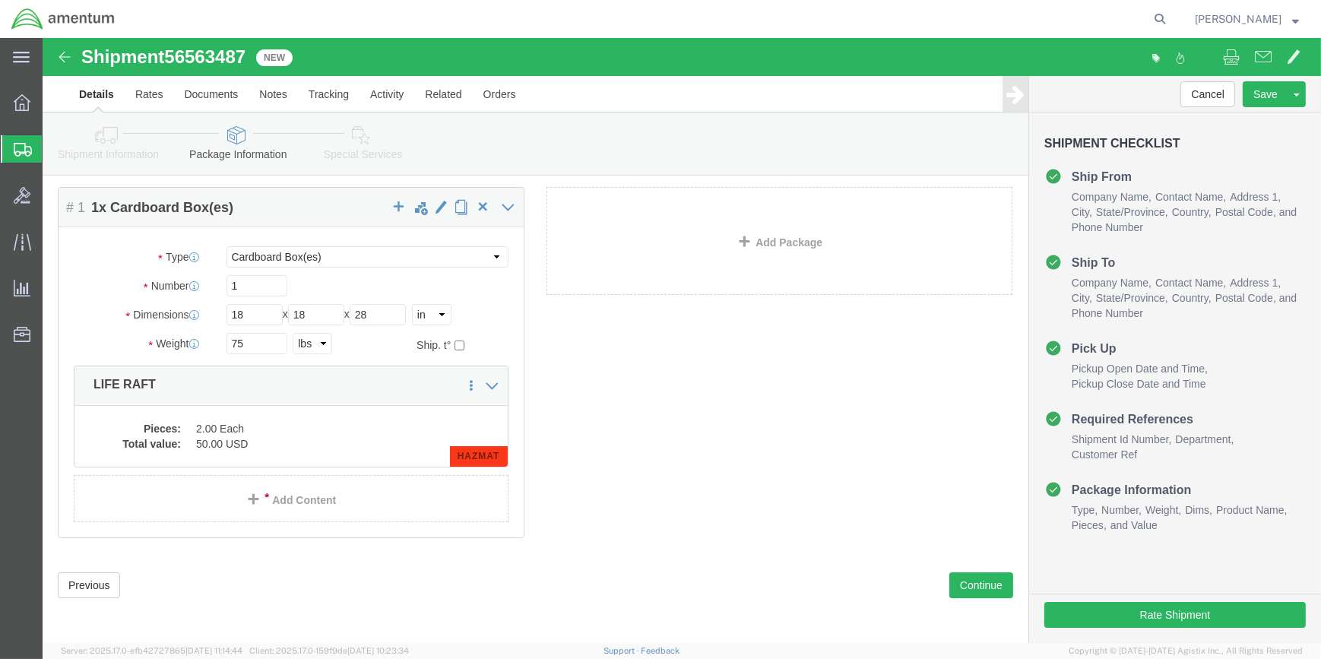
click icon
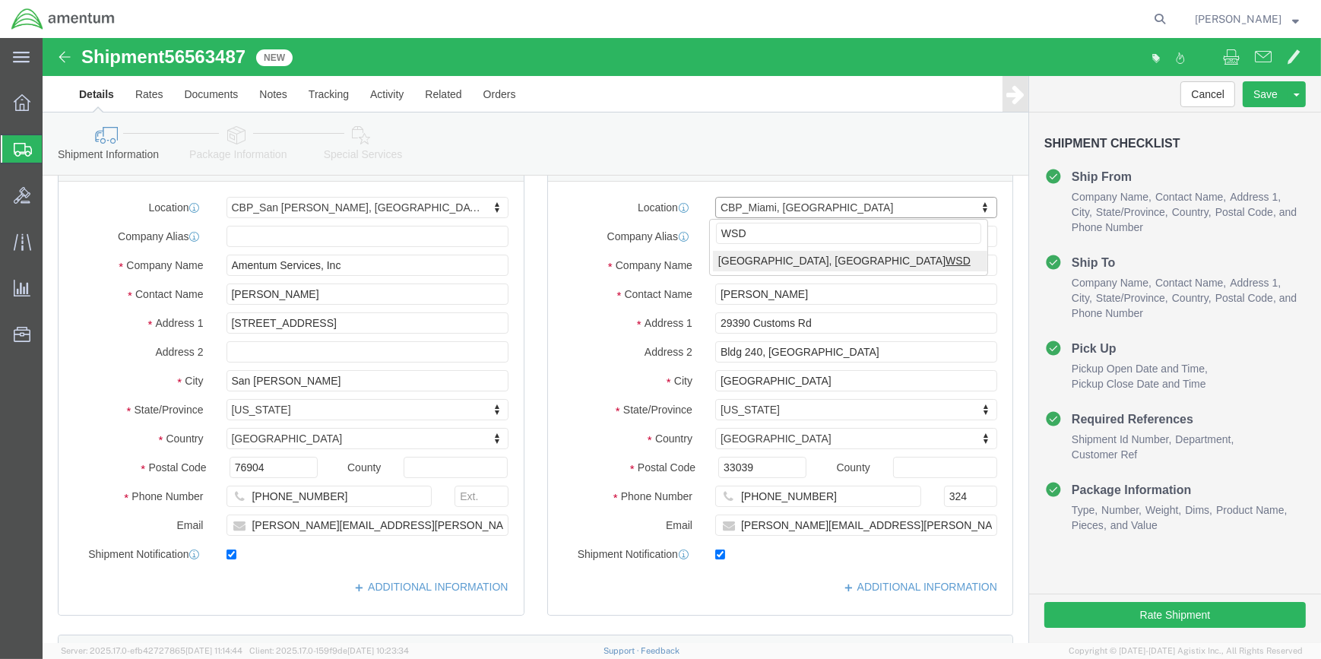
type input "WSD"
select select "49946"
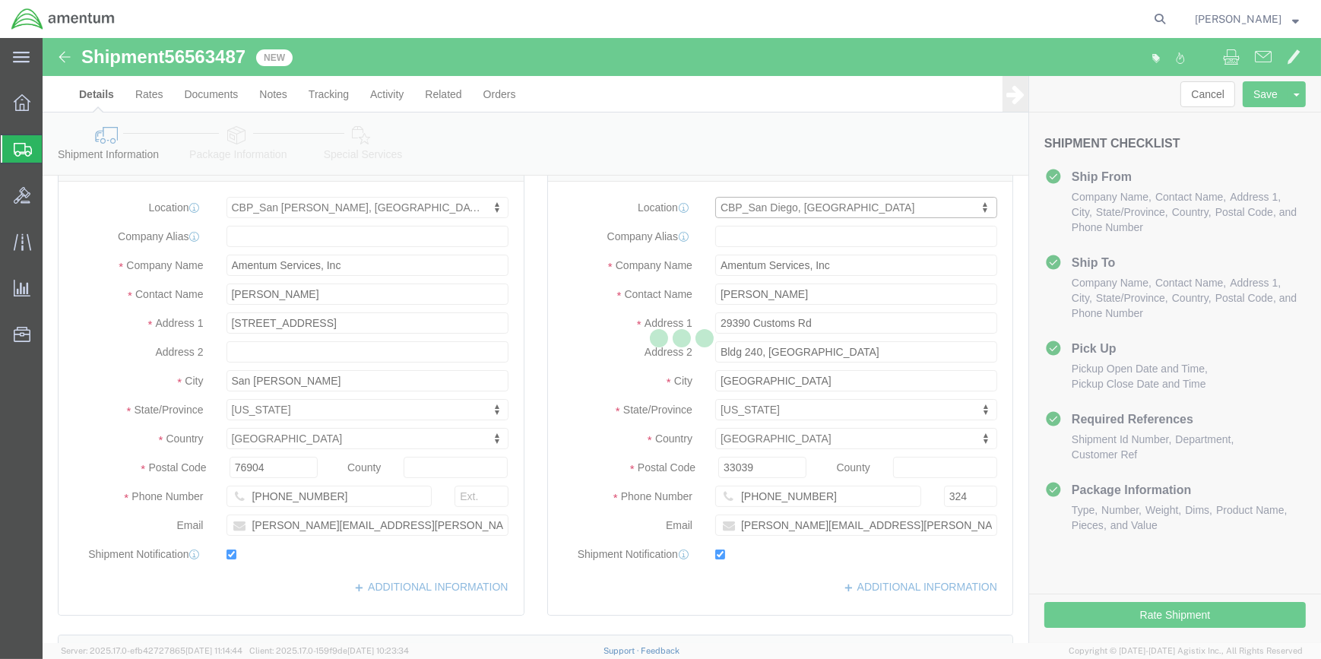
type input "Scott Meyers"
type input "Bldg 1480 Naval Air Station North Island"
type input "NAS North Island"
type input "92135-7013"
type input "951-653-0602"
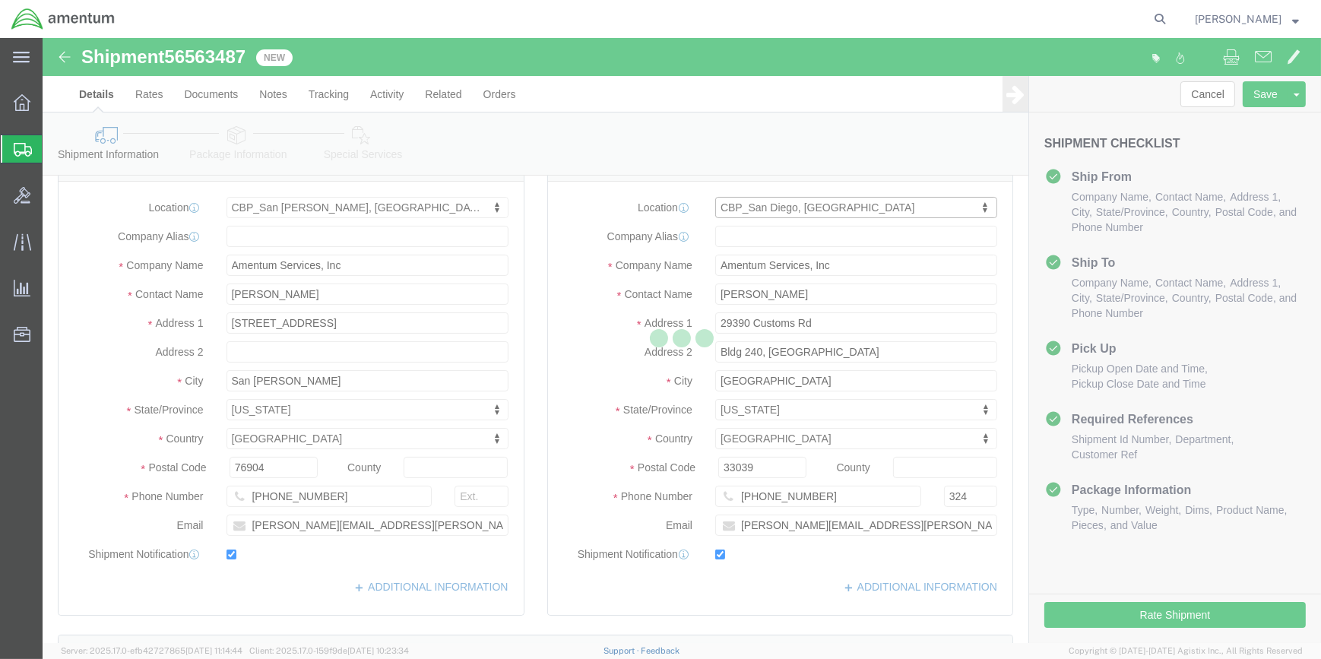
type input "3017"
type input "scott.k.meyers@associates.cbp.dhs.gov"
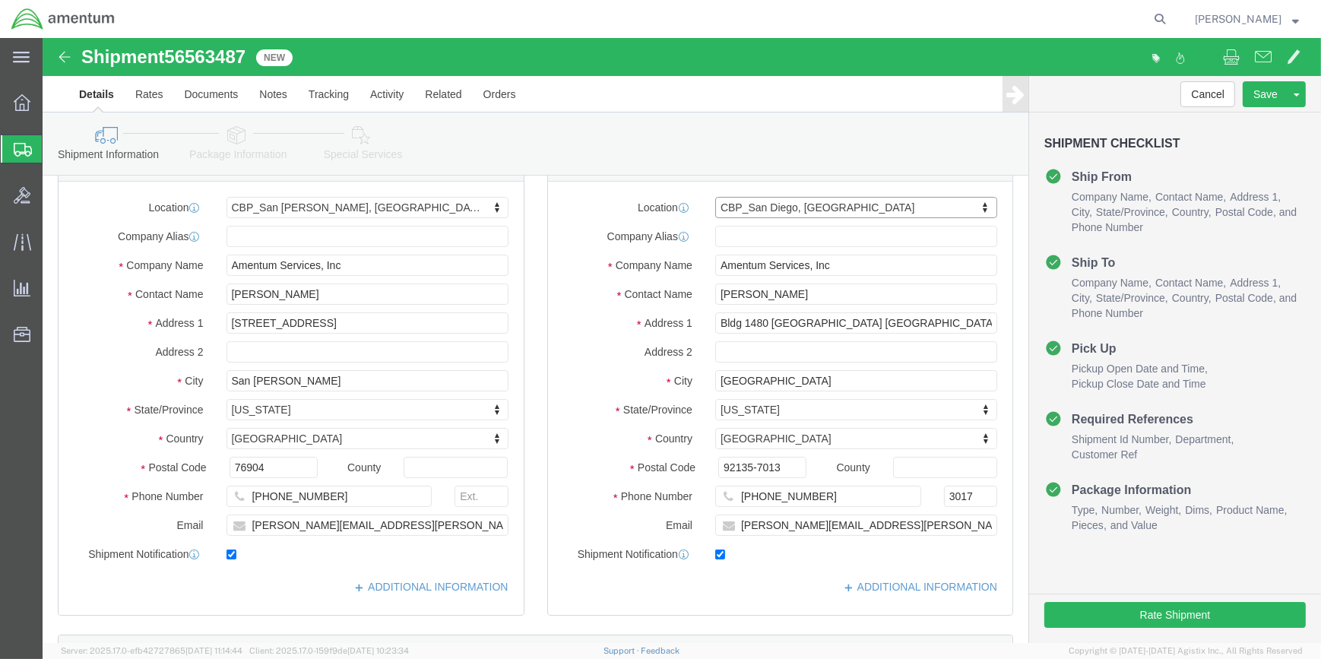
select select "CA"
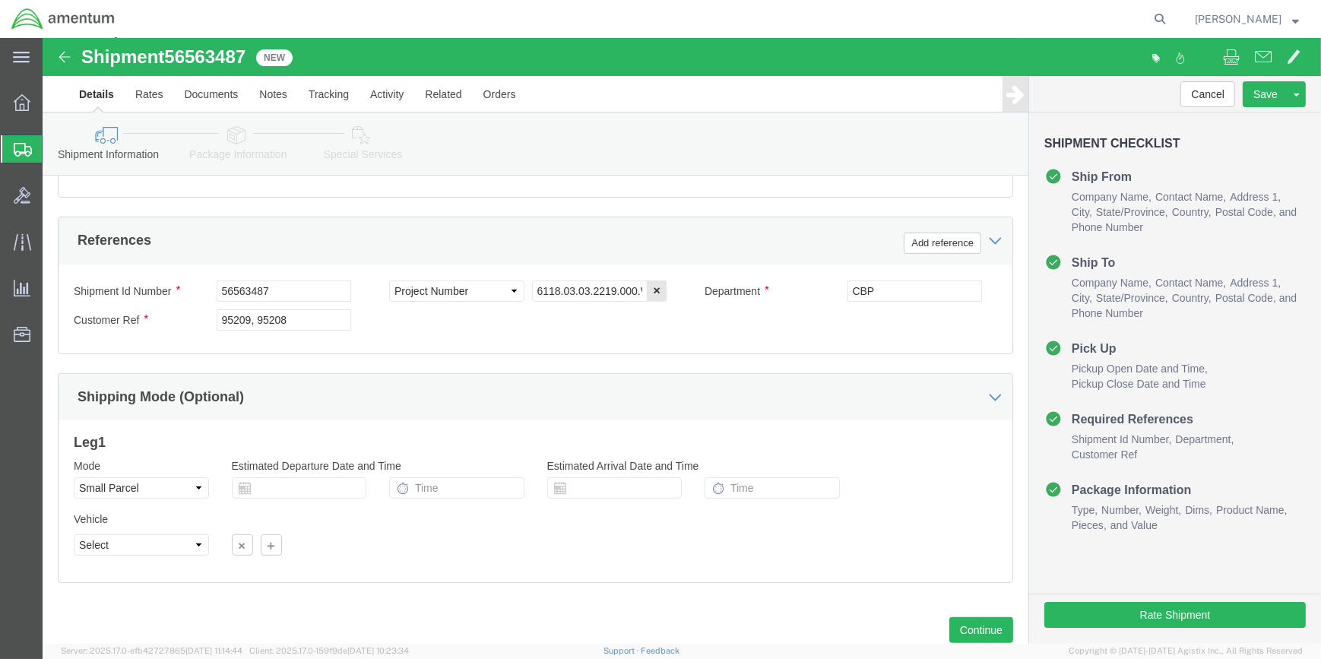
scroll to position [590, 0]
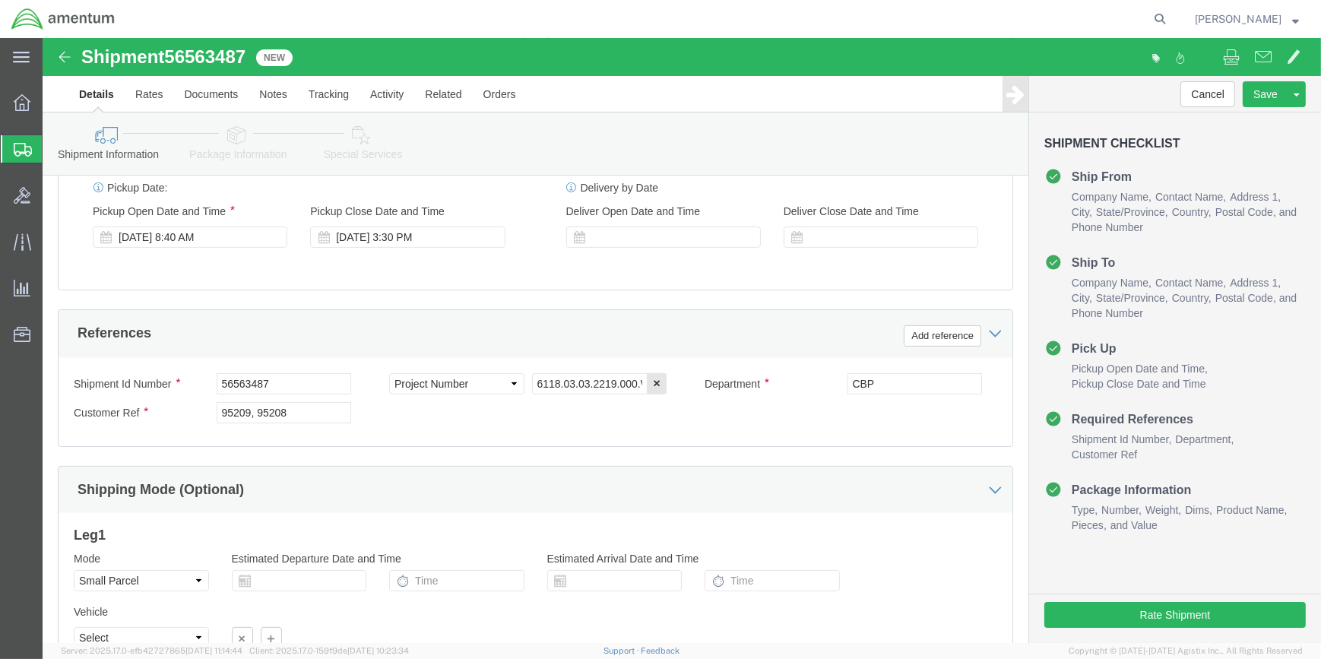
click icon
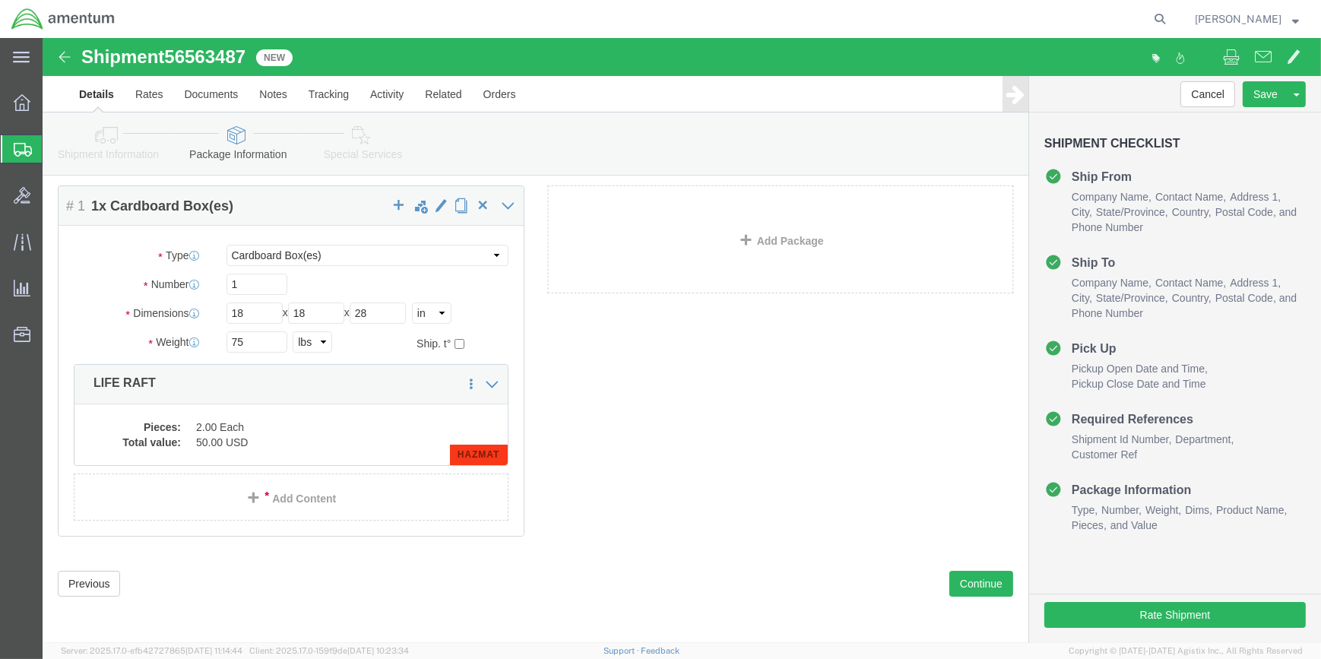
scroll to position [57, 0]
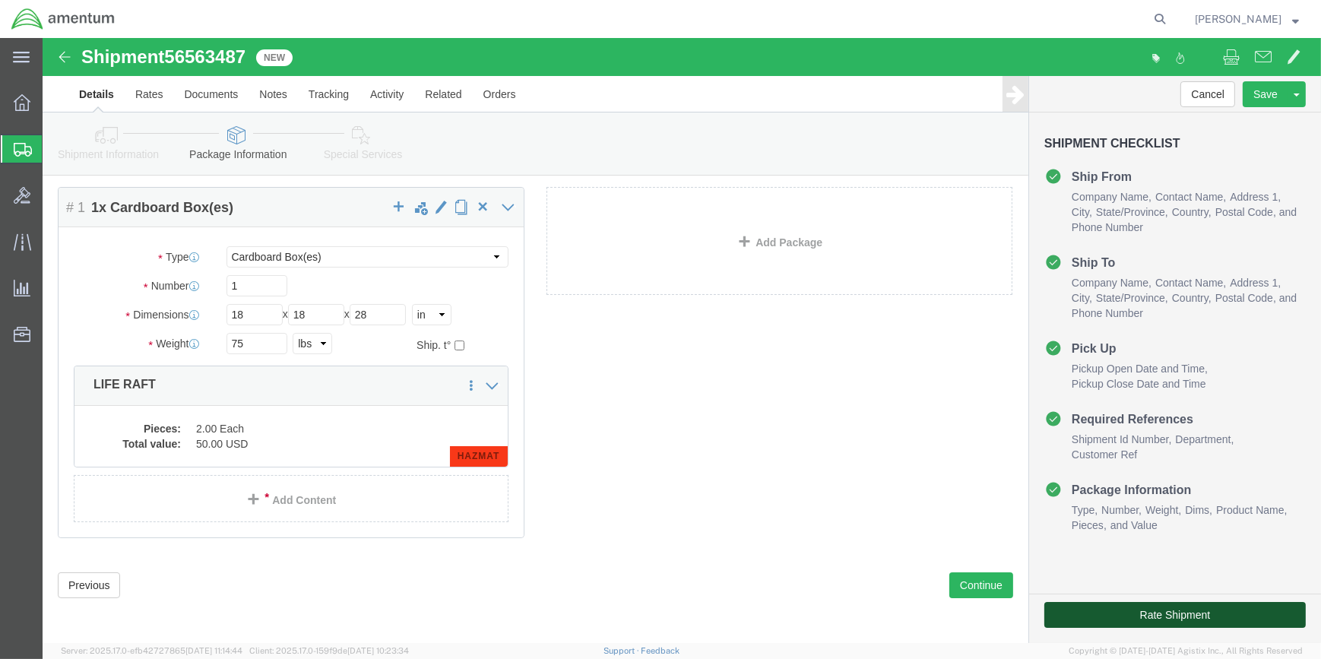
click button "Rate Shipment"
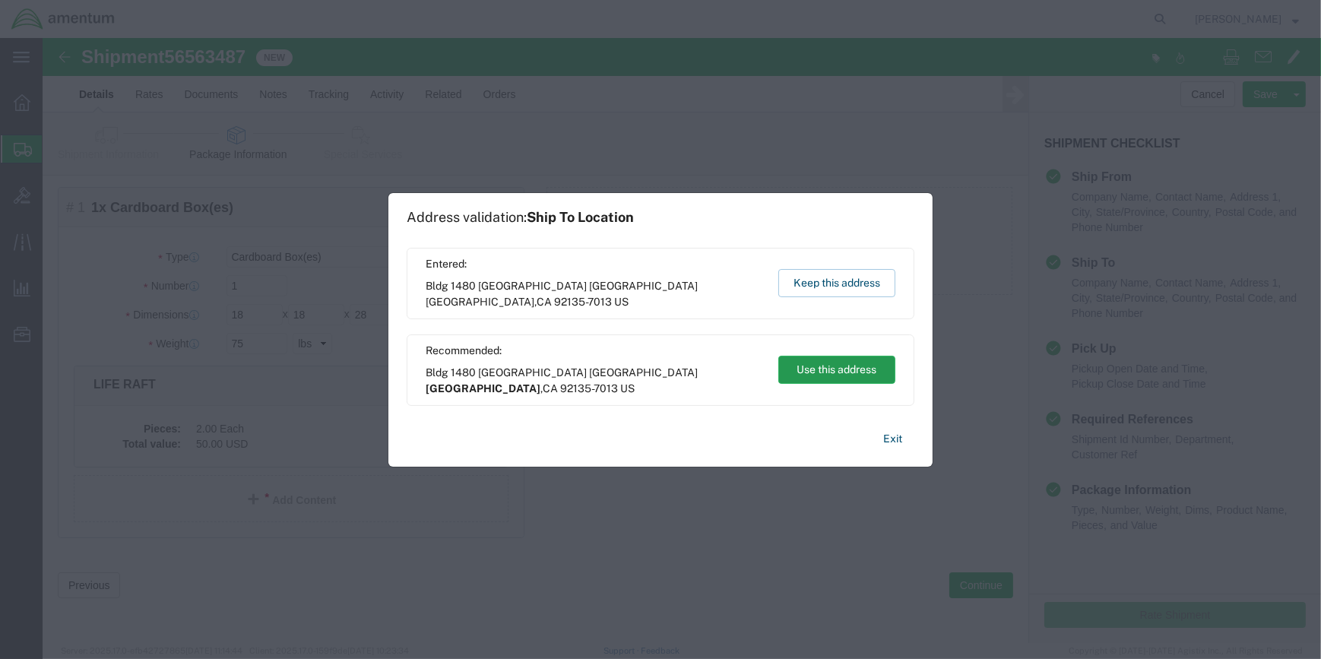
drag, startPoint x: 831, startPoint y: 369, endPoint x: 788, endPoint y: 330, distance: 57.6
click at [831, 369] on button "Use this address" at bounding box center [836, 370] width 117 height 28
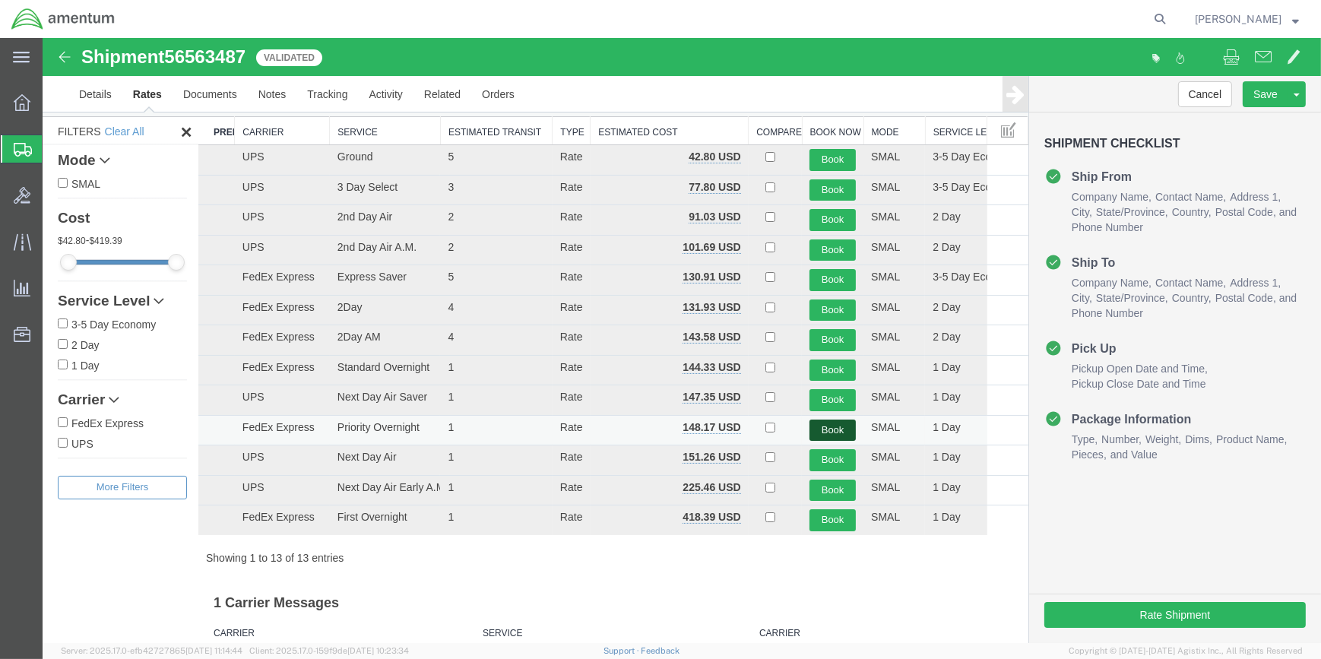
click at [825, 425] on button "Book" at bounding box center [833, 431] width 46 height 22
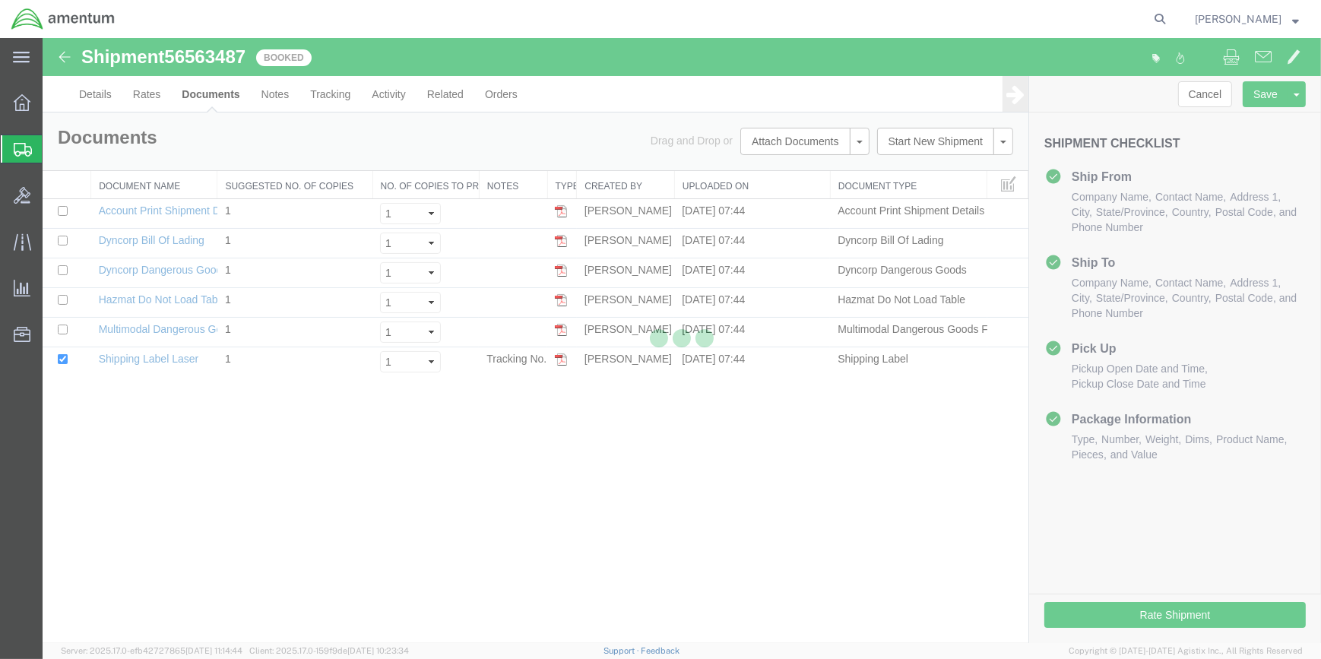
scroll to position [0, 0]
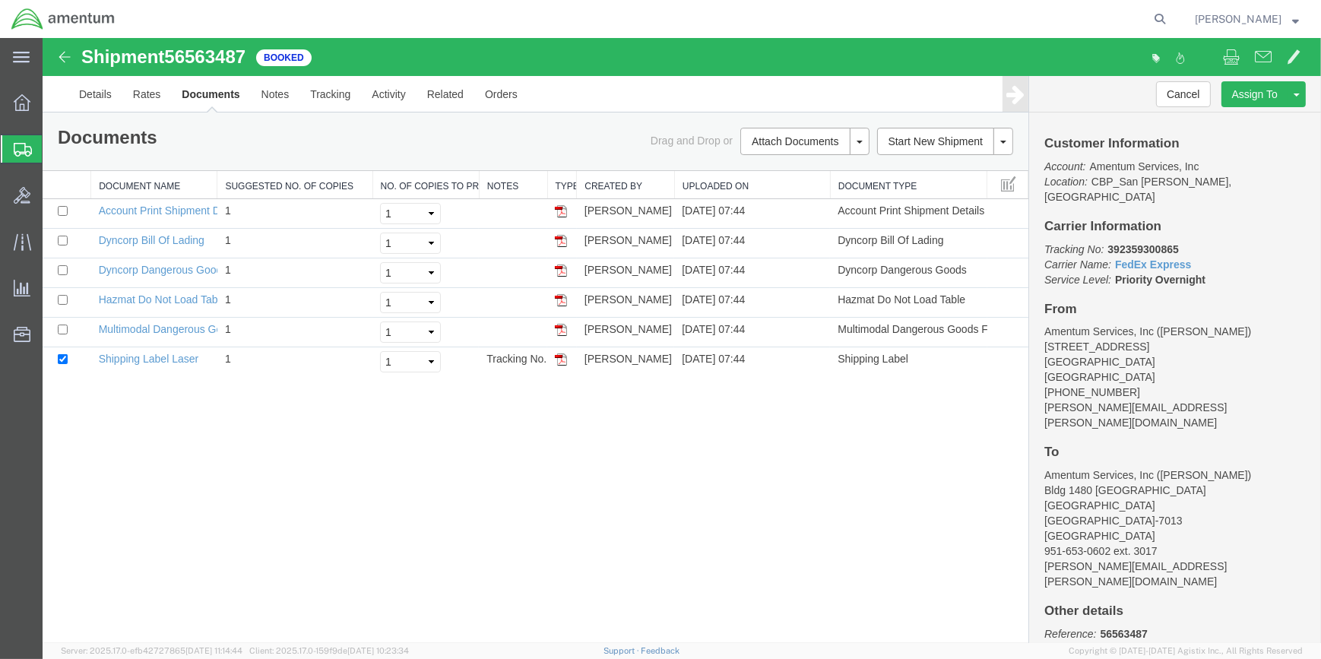
drag, startPoint x: 557, startPoint y: 357, endPoint x: 608, endPoint y: 402, distance: 67.9
click at [557, 357] on img at bounding box center [561, 359] width 12 height 12
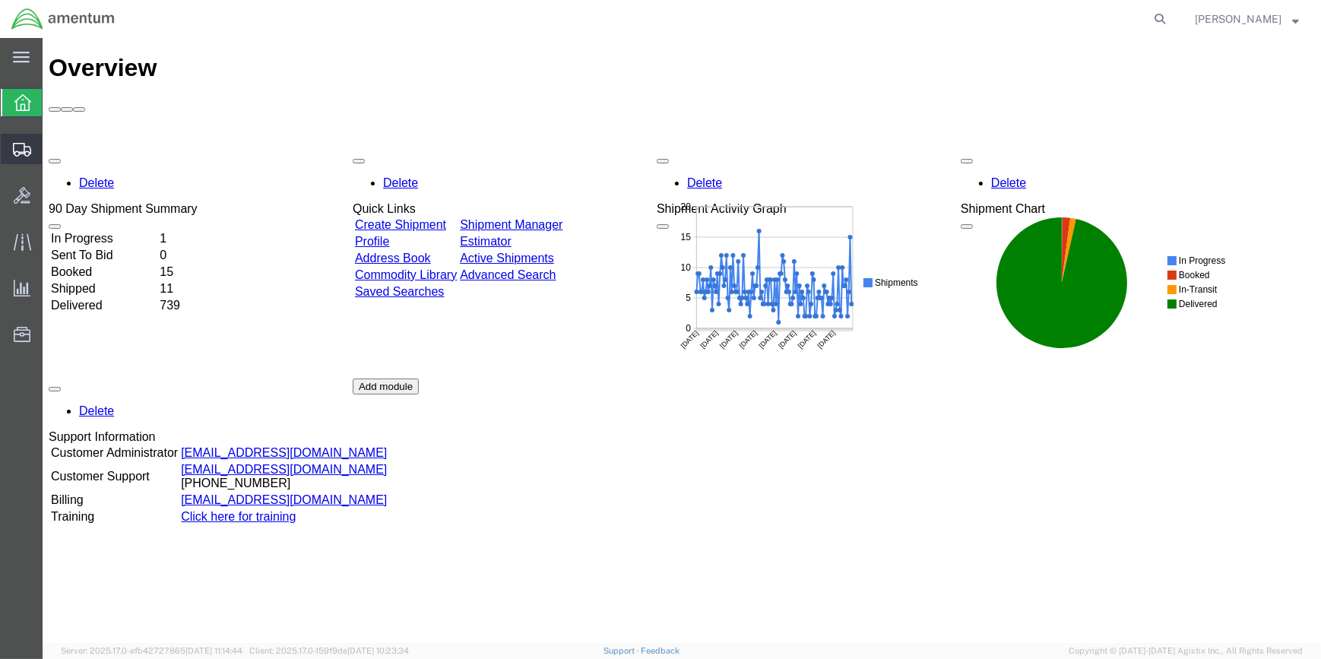
click at [0, 0] on span "Shipment Manager" at bounding box center [0, 0] width 0 height 0
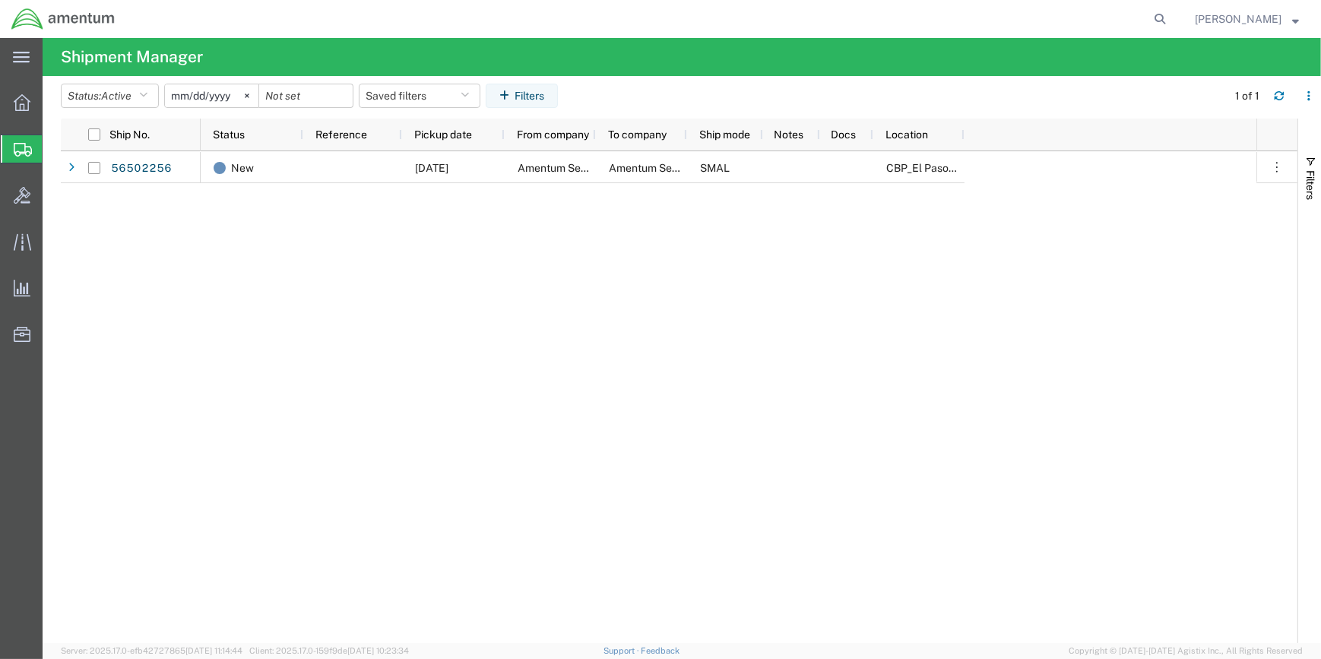
click at [0, 0] on span "Shipment Manager" at bounding box center [0, 0] width 0 height 0
click at [231, 94] on input "2025-07-21" at bounding box center [212, 95] width 94 height 23
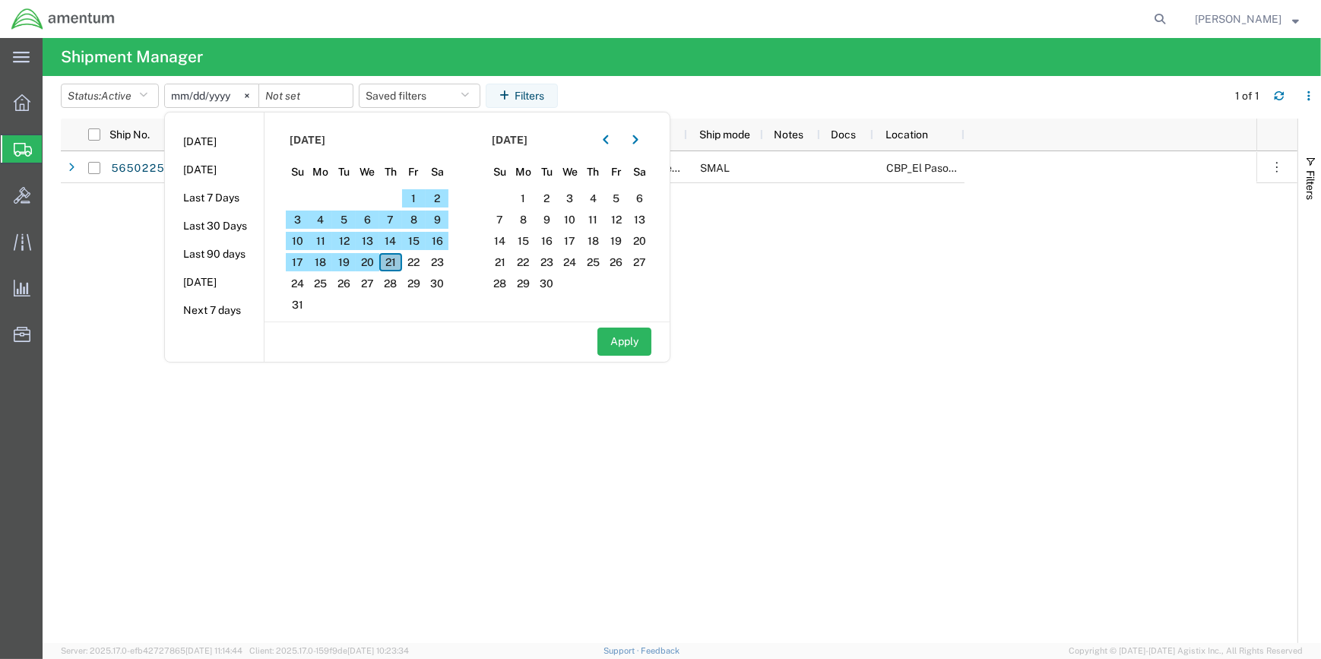
click at [392, 260] on span "21" at bounding box center [391, 262] width 24 height 18
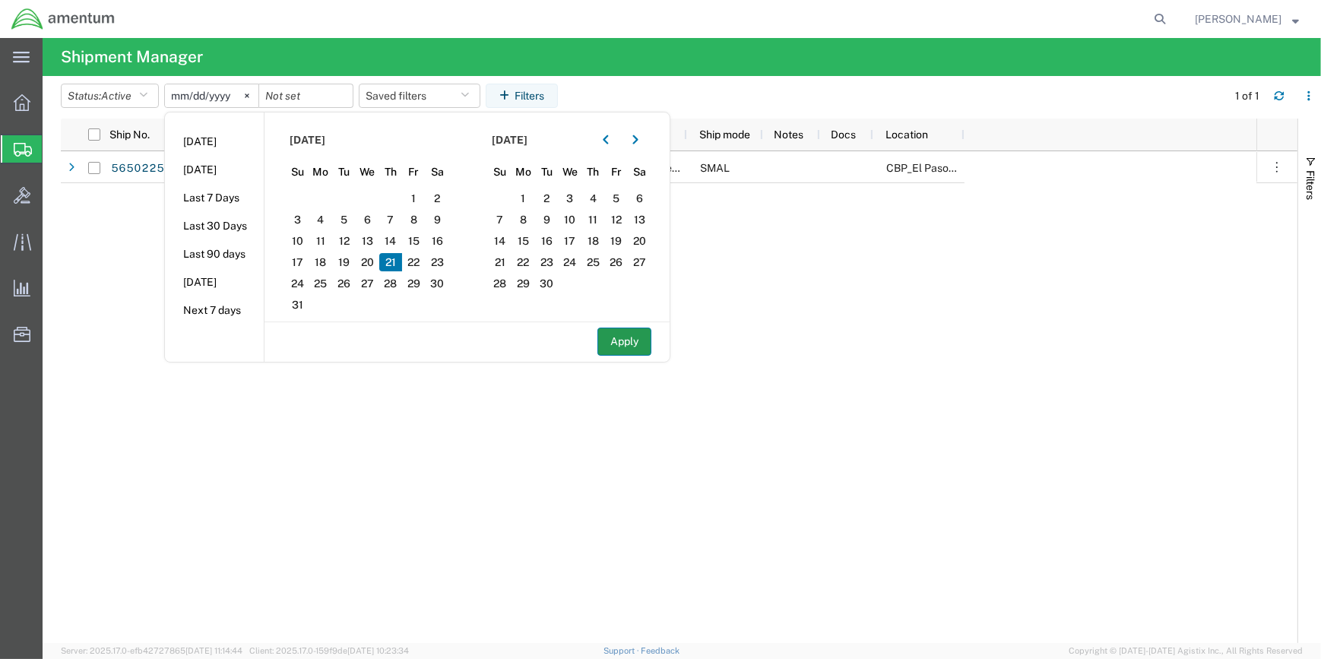
click at [623, 338] on button "Apply" at bounding box center [625, 342] width 54 height 28
type input "2025-08-21"
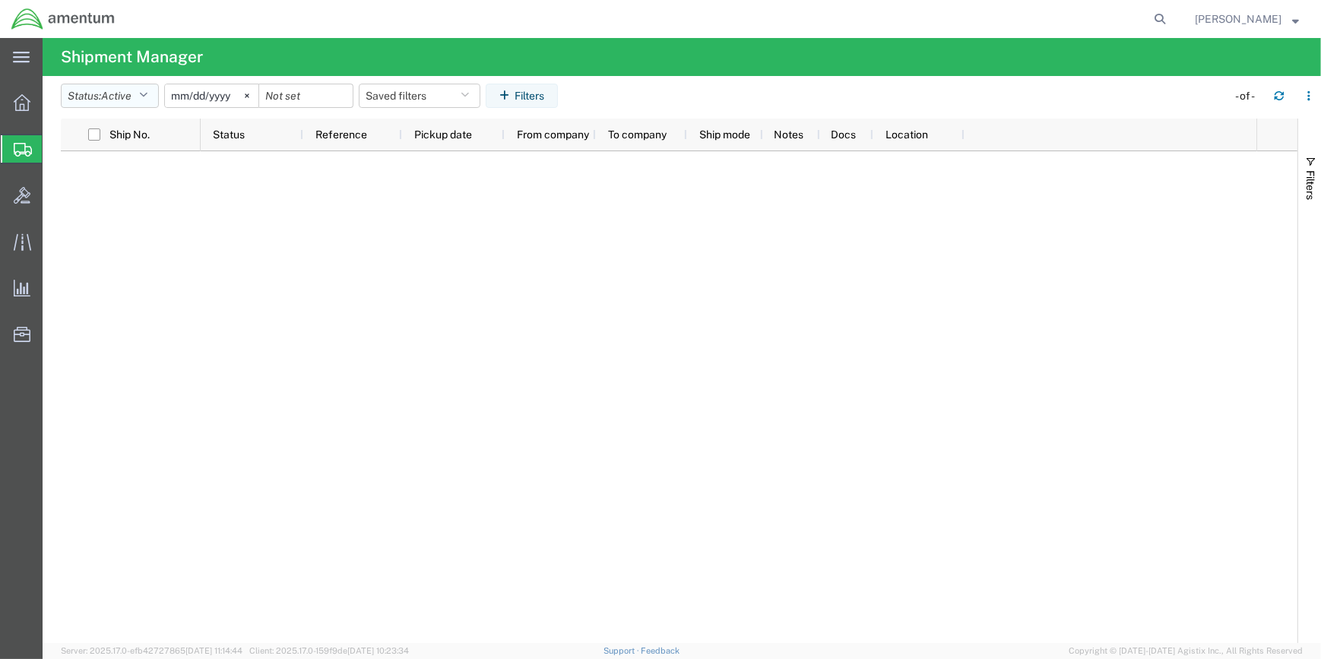
click at [147, 90] on icon "button" at bounding box center [143, 95] width 8 height 11
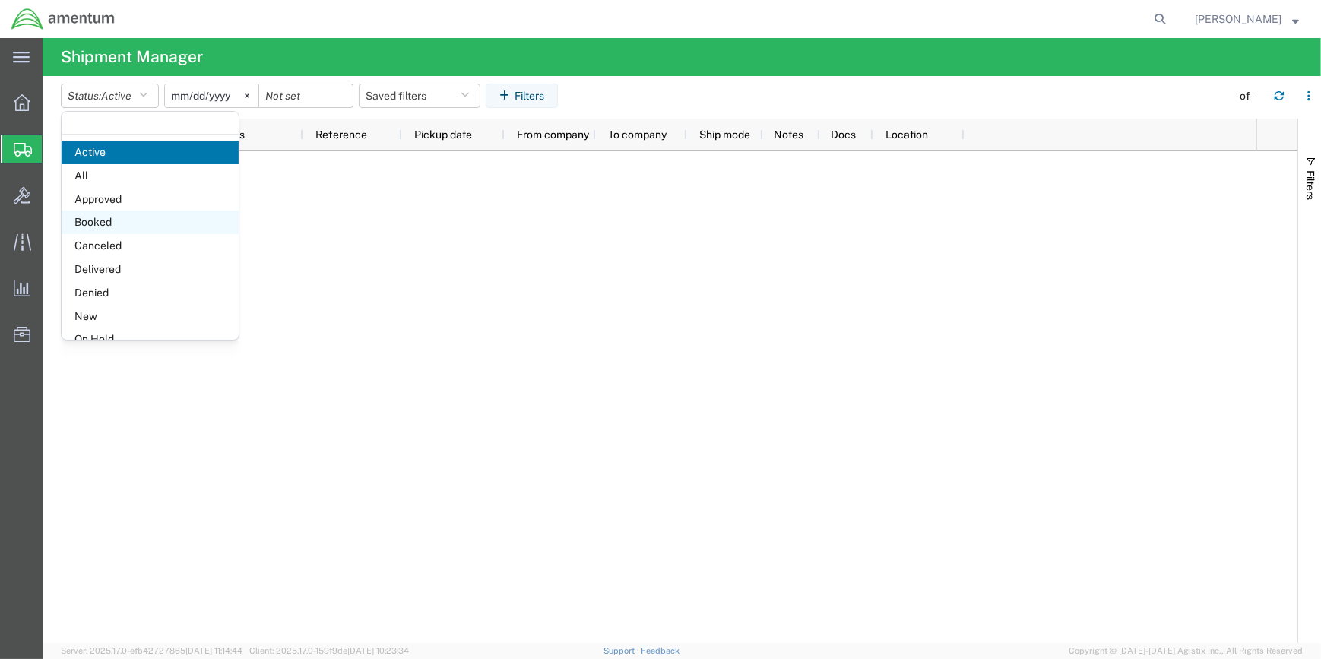
click at [103, 217] on span "Booked" at bounding box center [150, 223] width 177 height 24
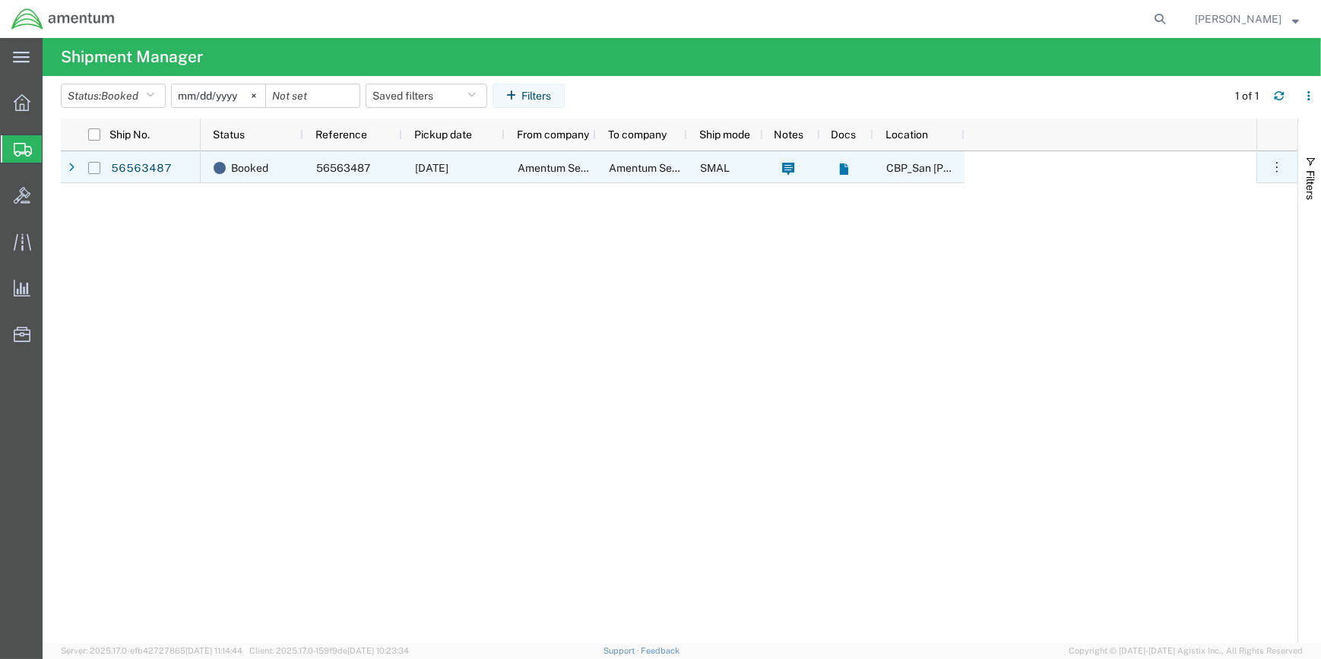
click at [91, 169] on input "Press Space to toggle row selection (unchecked)" at bounding box center [94, 168] width 12 height 12
checkbox input "true"
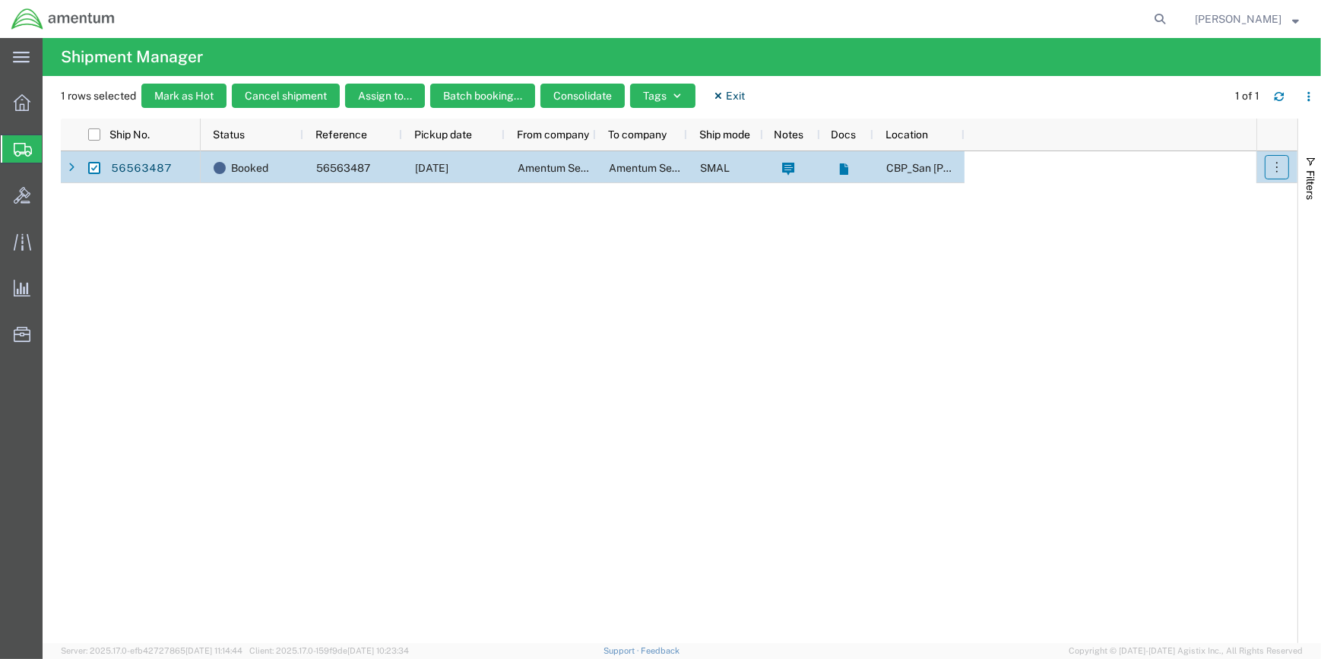
click at [1279, 155] on button "button" at bounding box center [1277, 167] width 24 height 24
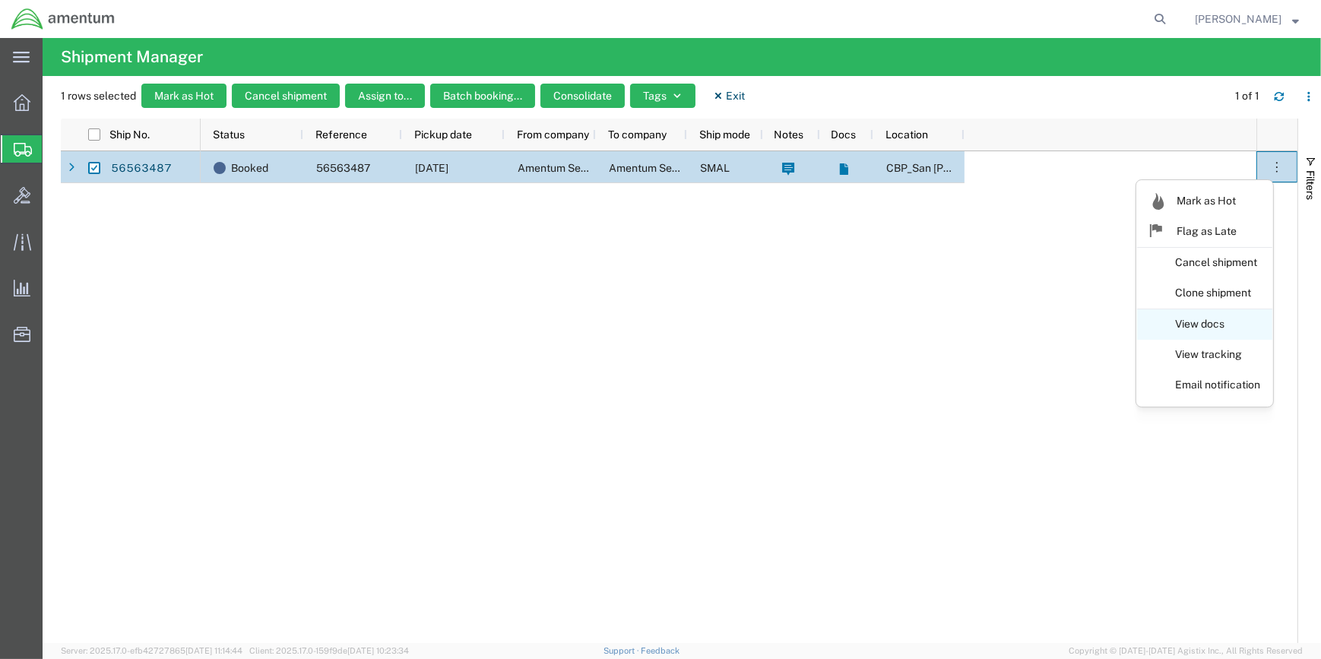
click at [1187, 319] on link "View docs" at bounding box center [1204, 324] width 135 height 27
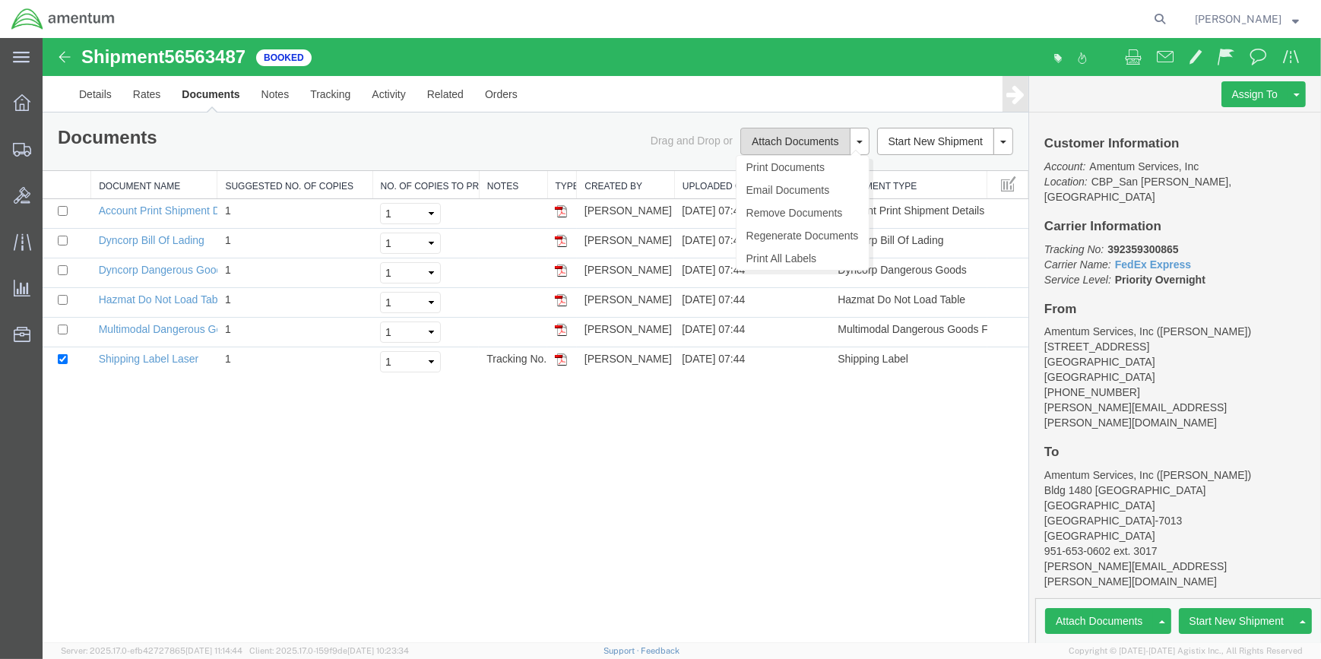
click at [775, 139] on button "Attach Documents" at bounding box center [794, 141] width 109 height 27
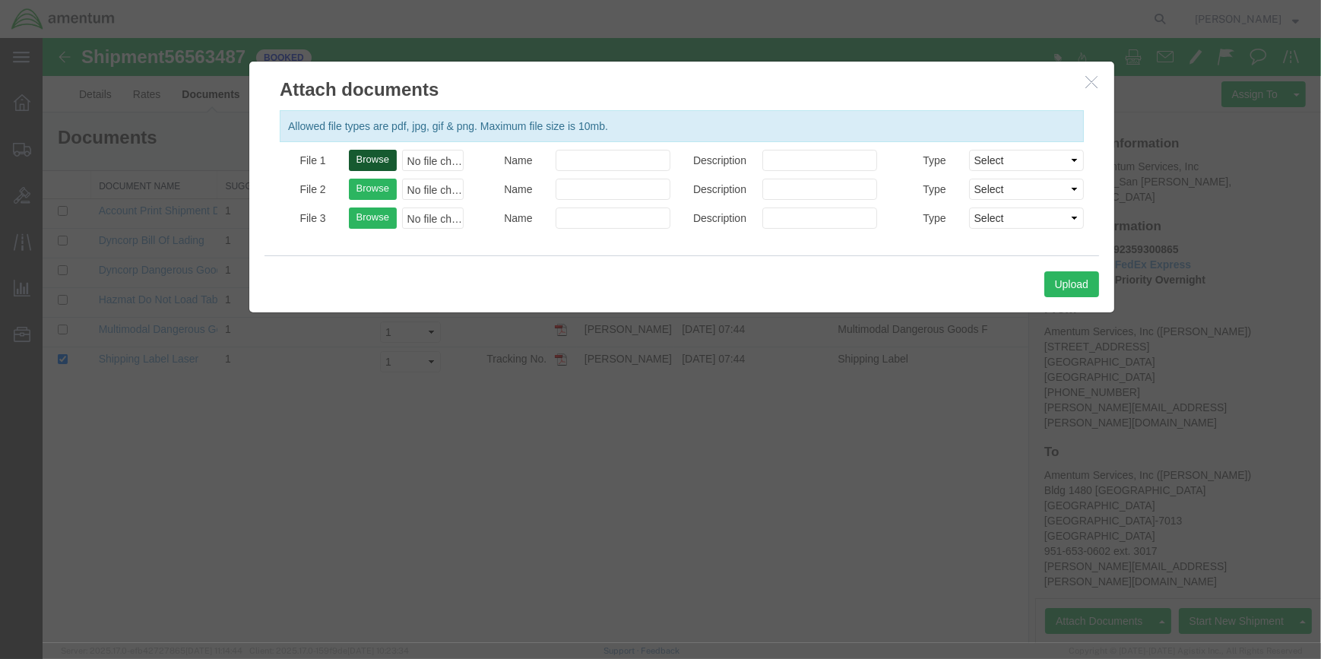
click at [374, 164] on button "Browse" at bounding box center [373, 160] width 48 height 21
type input "C:\fakepath\WSD 56563487.pdf"
click at [1064, 280] on button "Upload" at bounding box center [1072, 284] width 55 height 26
